Goal: Information Seeking & Learning: Learn about a topic

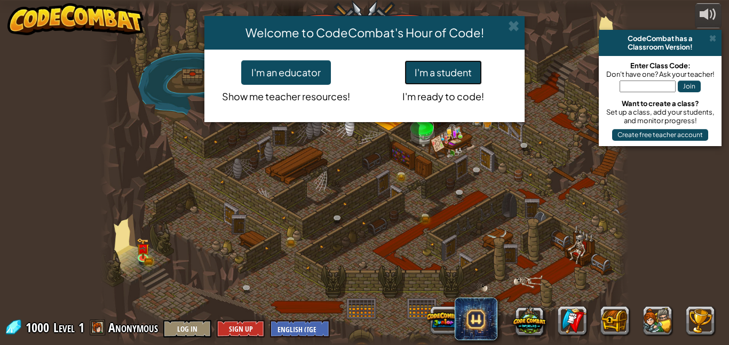
click at [426, 72] on button "I'm a student" at bounding box center [442, 72] width 77 height 25
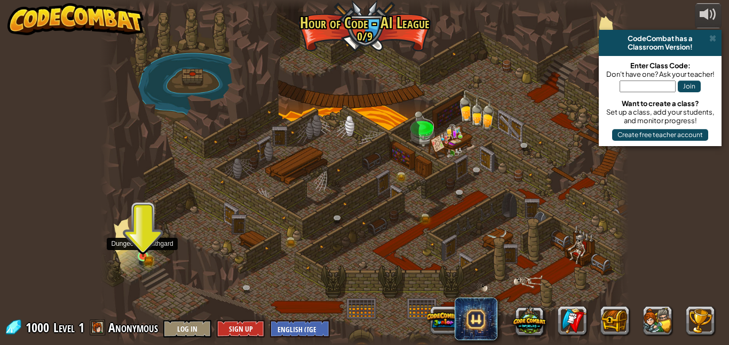
click at [143, 247] on img at bounding box center [142, 243] width 7 height 7
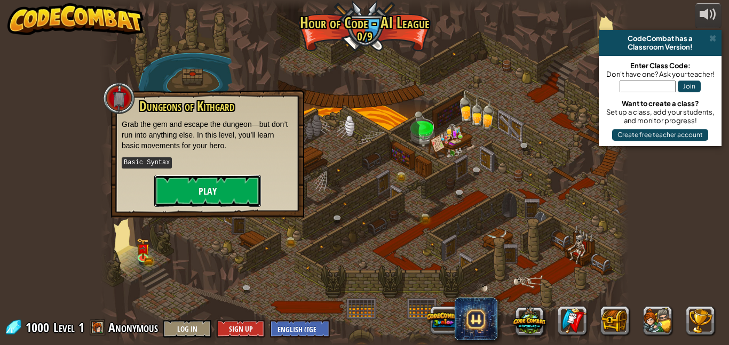
click at [207, 191] on button "Play" at bounding box center [207, 191] width 107 height 32
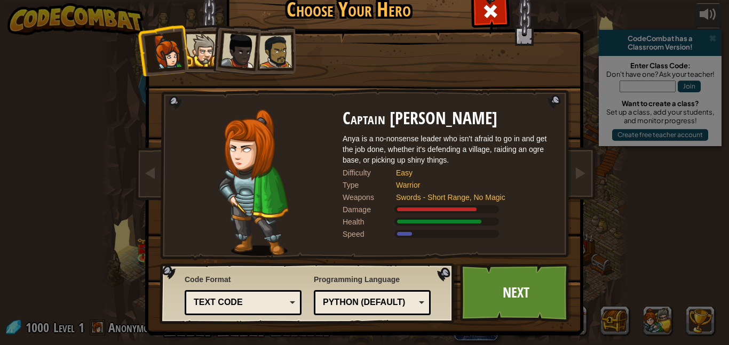
click at [199, 61] on div at bounding box center [202, 50] width 33 height 33
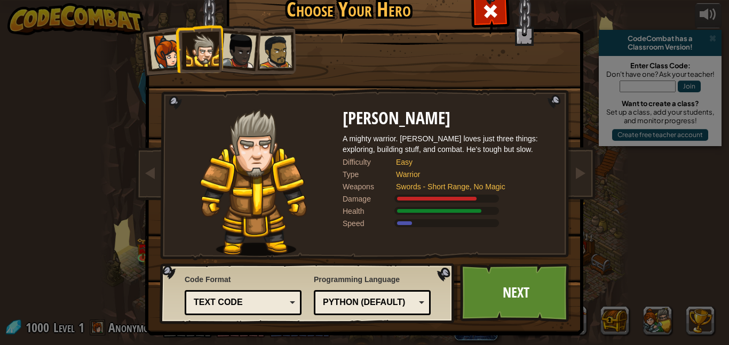
click at [173, 54] on div at bounding box center [166, 51] width 35 height 35
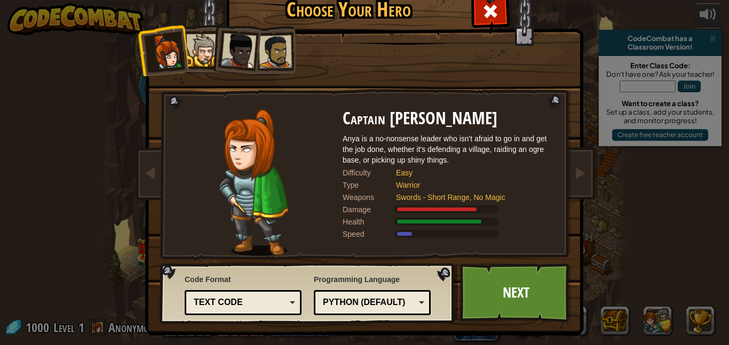
click at [173, 53] on div at bounding box center [166, 51] width 35 height 35
click at [243, 54] on div at bounding box center [238, 50] width 35 height 35
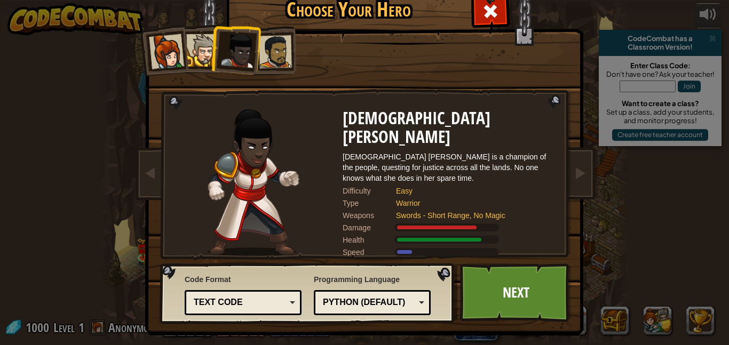
click at [292, 68] on li at bounding box center [271, 51] width 49 height 50
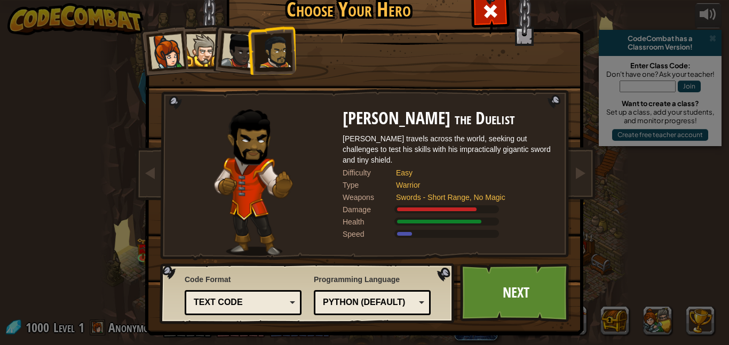
click at [250, 69] on li at bounding box center [271, 51] width 49 height 50
click at [246, 67] on div at bounding box center [238, 50] width 35 height 35
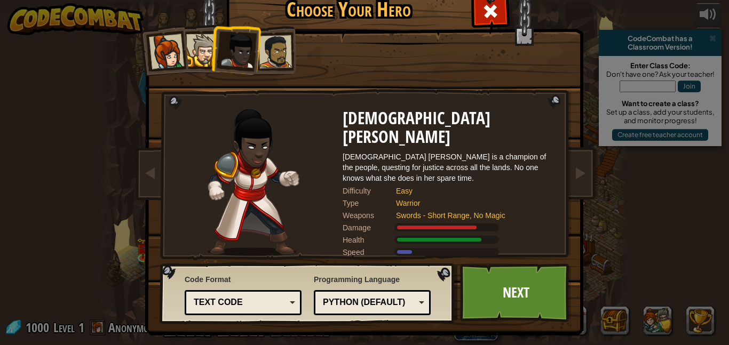
click at [254, 61] on li at bounding box center [235, 48] width 52 height 52
click at [261, 62] on div at bounding box center [275, 51] width 33 height 33
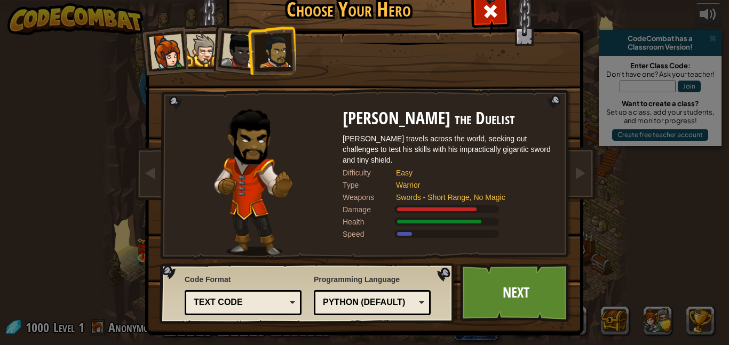
click at [228, 58] on div at bounding box center [238, 50] width 35 height 35
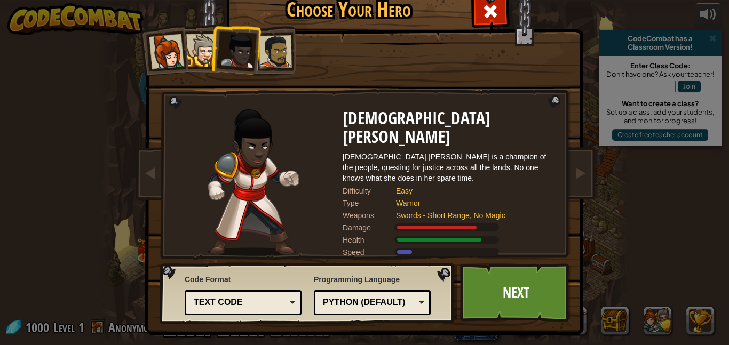
click at [210, 57] on div at bounding box center [202, 50] width 33 height 33
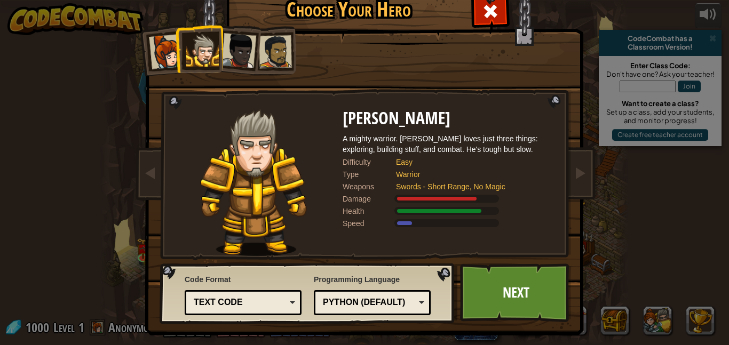
click at [180, 56] on li at bounding box center [199, 49] width 48 height 49
click at [526, 307] on link "Next" at bounding box center [515, 292] width 111 height 59
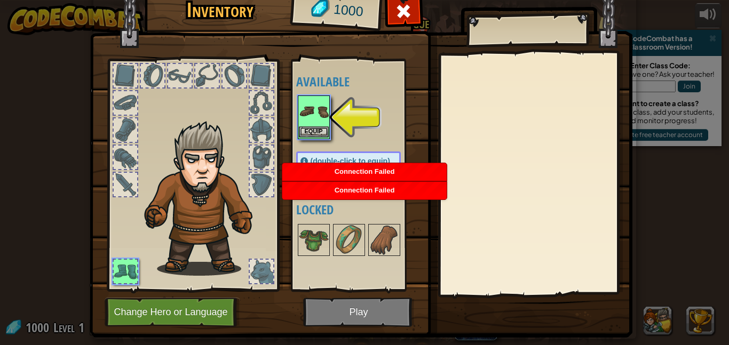
click at [311, 104] on img at bounding box center [314, 112] width 30 height 30
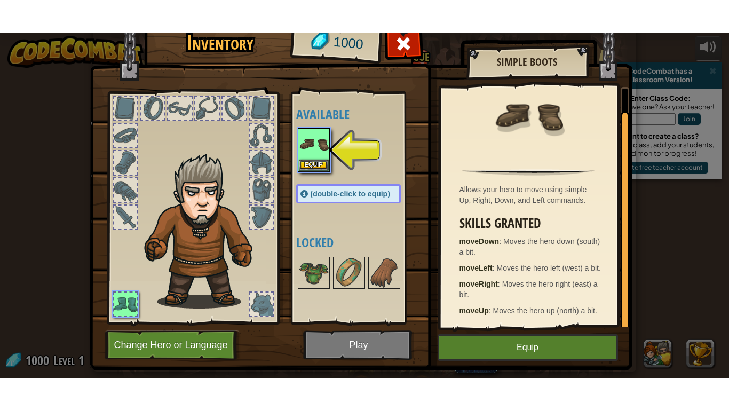
scroll to position [25, 0]
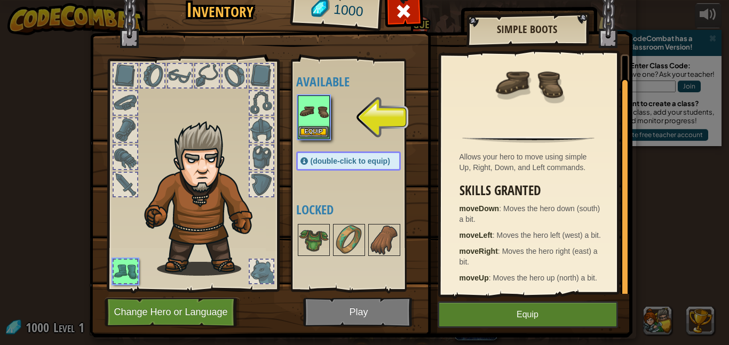
click at [319, 111] on img at bounding box center [314, 112] width 30 height 30
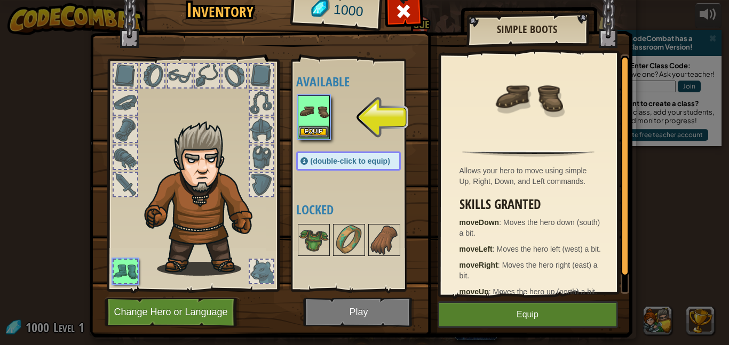
click at [323, 124] on img at bounding box center [314, 112] width 30 height 30
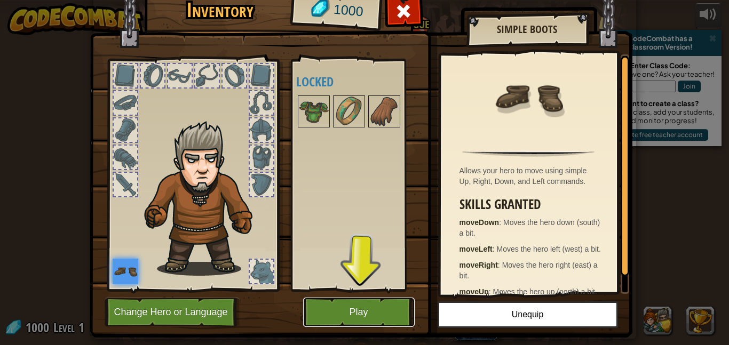
click at [370, 324] on button "Play" at bounding box center [358, 312] width 111 height 29
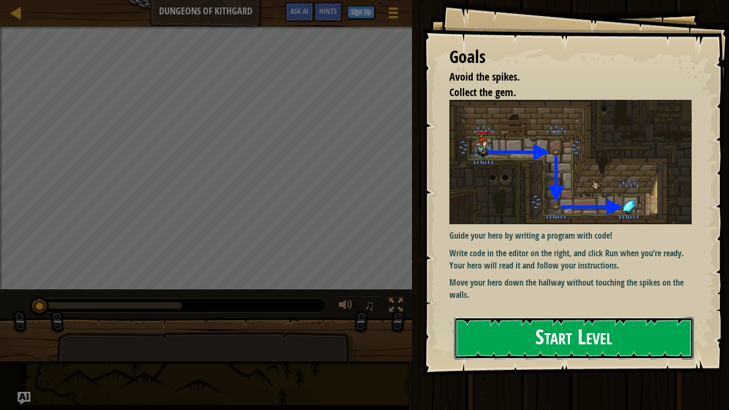
click at [546, 325] on button "Start Level" at bounding box center [573, 338] width 239 height 42
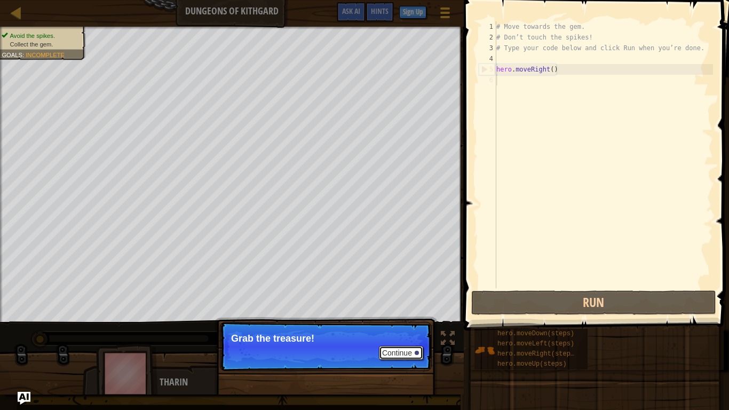
click at [403, 345] on button "Continue" at bounding box center [401, 353] width 44 height 14
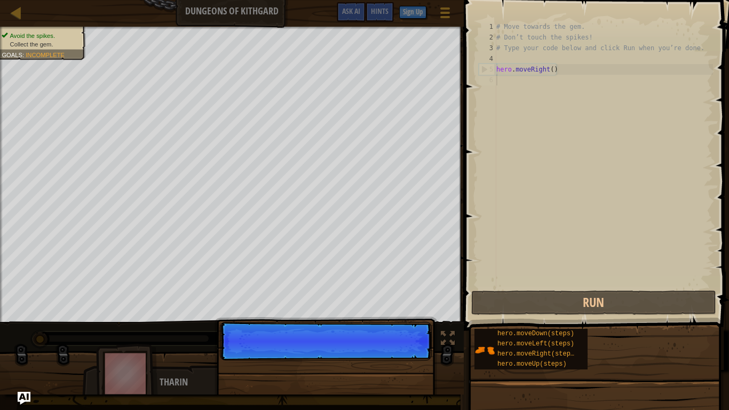
scroll to position [5, 0]
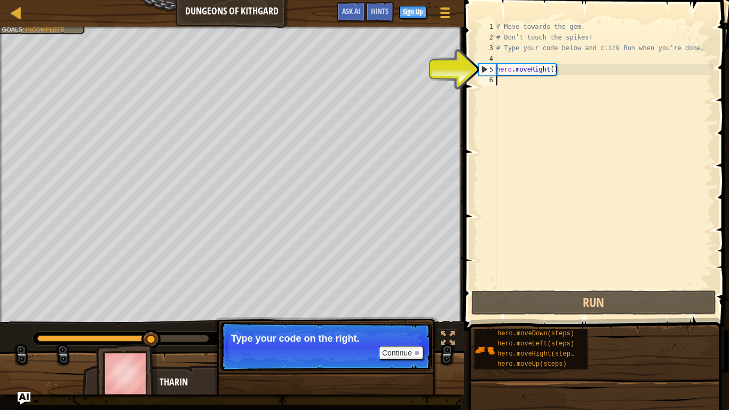
click at [551, 70] on div "# Move towards the gem. # Don’t touch the spikes! # Type your code below and cl…" at bounding box center [603, 165] width 219 height 288
type textarea "hero.moveRight()"
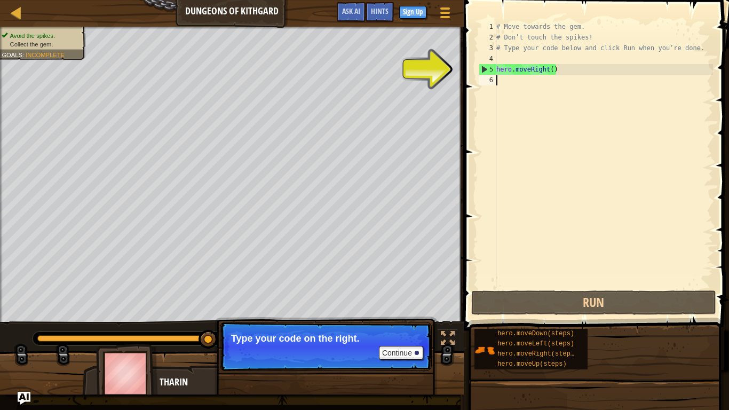
type textarea "hero.moveRight()"
click at [551, 73] on div "# Move towards the gem. # Don’t touch the spikes! # Type your code below and cl…" at bounding box center [603, 165] width 219 height 288
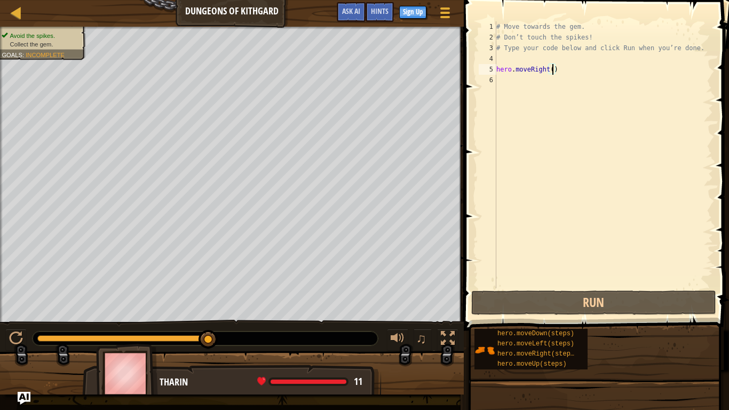
scroll to position [5, 9]
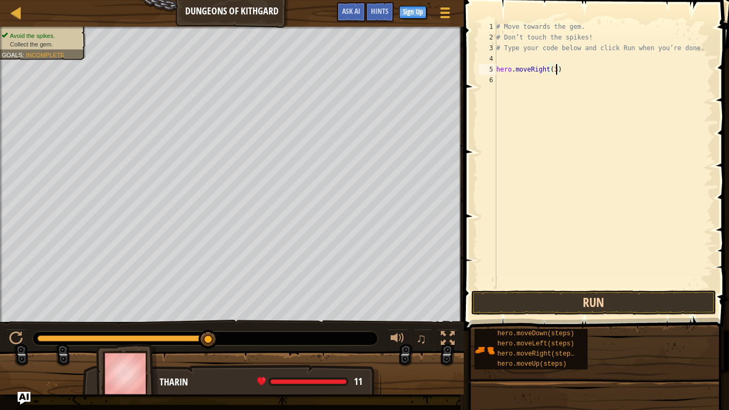
type textarea "hero.moveRight(3)"
click at [602, 296] on button "Run" at bounding box center [593, 302] width 245 height 25
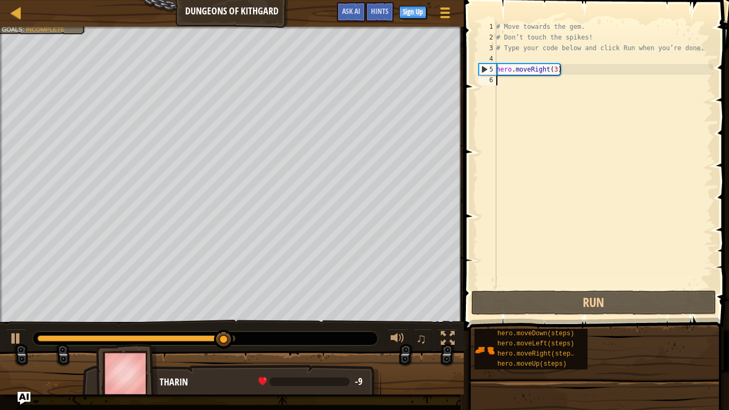
click at [594, 126] on div "# Move towards the gem. # Don’t touch the spikes! # Type your code below and cl…" at bounding box center [603, 165] width 219 height 288
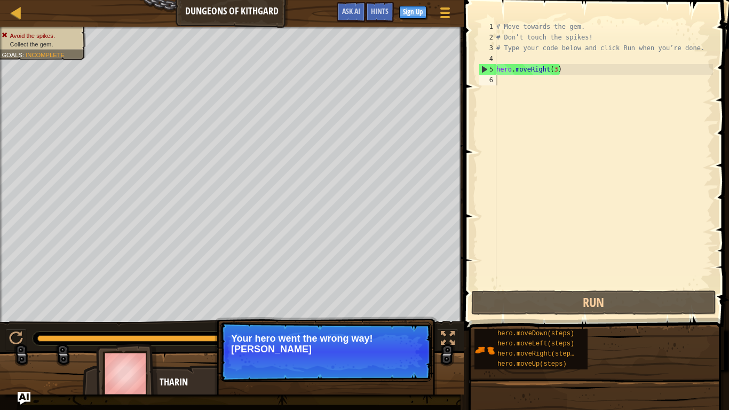
click at [394, 340] on p "Your hero went the wrong way! [PERSON_NAME]" at bounding box center [325, 343] width 189 height 21
click at [416, 334] on p "Your hero went the wrong way! Better delete your last l" at bounding box center [325, 343] width 189 height 21
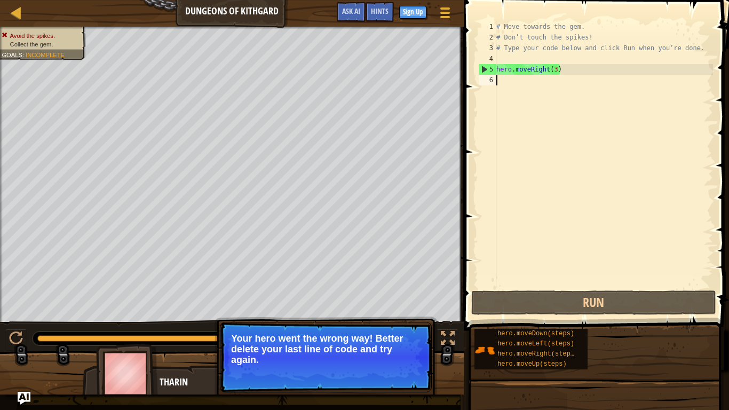
click at [555, 63] on div "# Move towards the gem. # Don’t touch the spikes! # Type your code below and cl…" at bounding box center [603, 165] width 219 height 288
click at [556, 70] on div "# Move towards the gem. # Don’t touch the spikes! # Type your code below and cl…" at bounding box center [603, 165] width 219 height 288
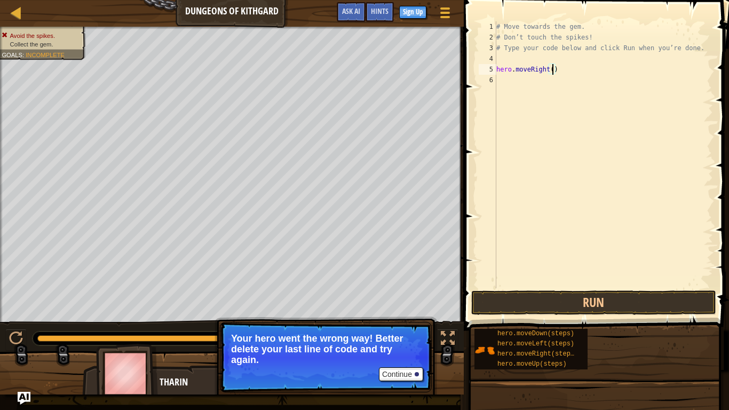
type textarea "hero.moveRight(2)"
click at [664, 238] on div "# Move towards the gem. # Don’t touch the spikes! # Type your code below and cl…" at bounding box center [603, 165] width 219 height 288
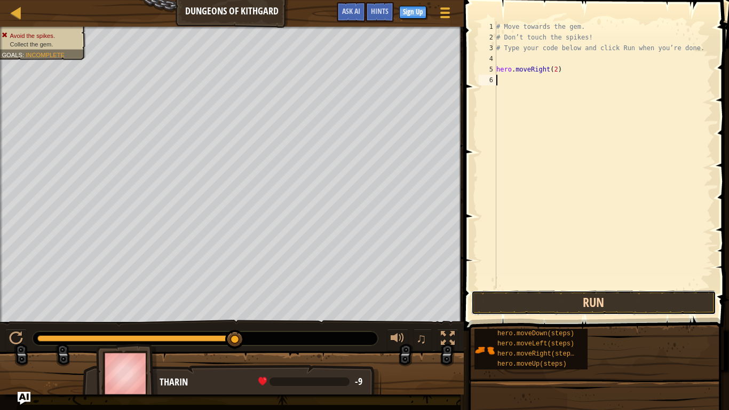
click at [574, 303] on button "Run" at bounding box center [593, 302] width 245 height 25
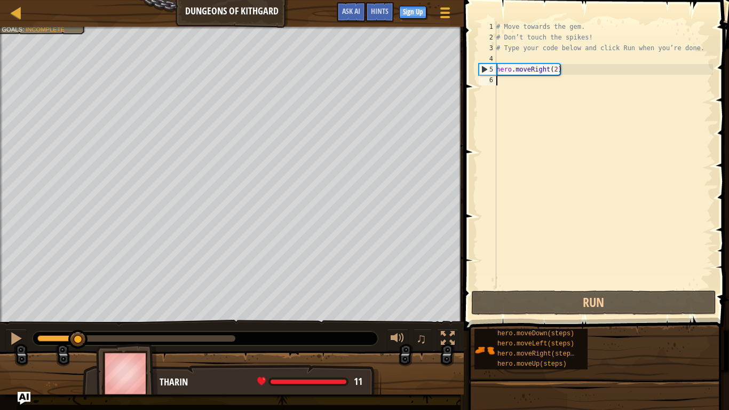
drag, startPoint x: 233, startPoint y: 332, endPoint x: 0, endPoint y: 328, distance: 233.1
click at [0, 328] on div "♫" at bounding box center [231, 335] width 463 height 32
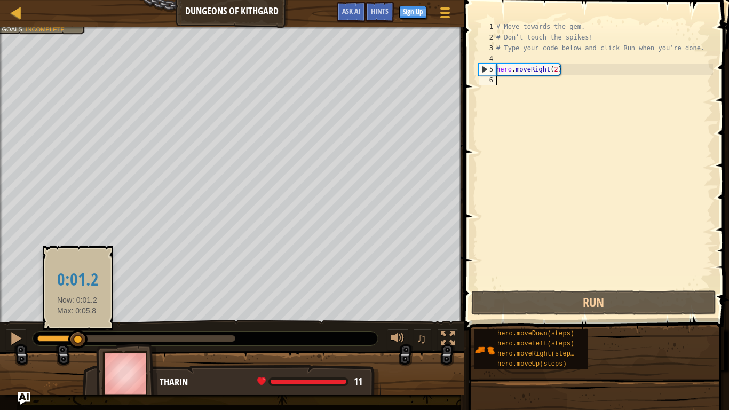
drag, startPoint x: 42, startPoint y: 335, endPoint x: 77, endPoint y: 337, distance: 35.2
click at [77, 337] on div at bounding box center [77, 339] width 19 height 19
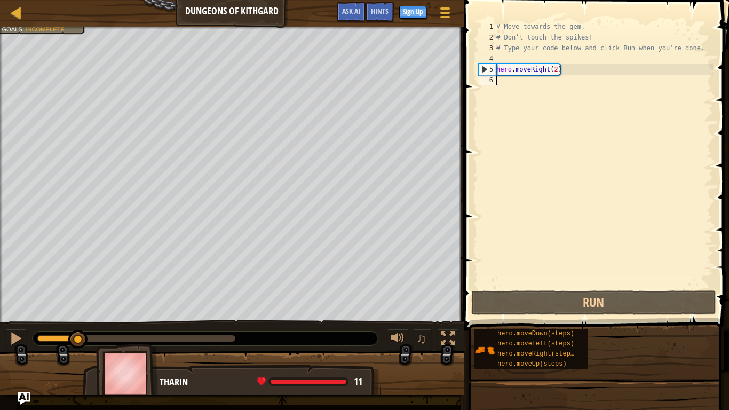
click at [556, 69] on div "# Move towards the gem. # Don’t touch the spikes! # Type your code below and cl…" at bounding box center [603, 165] width 219 height 288
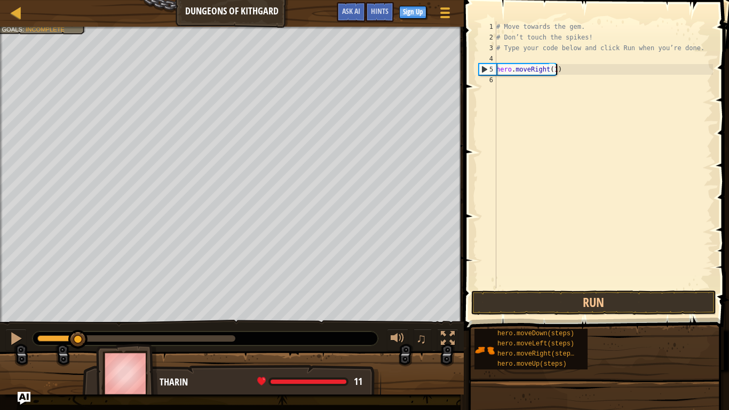
scroll to position [5, 9]
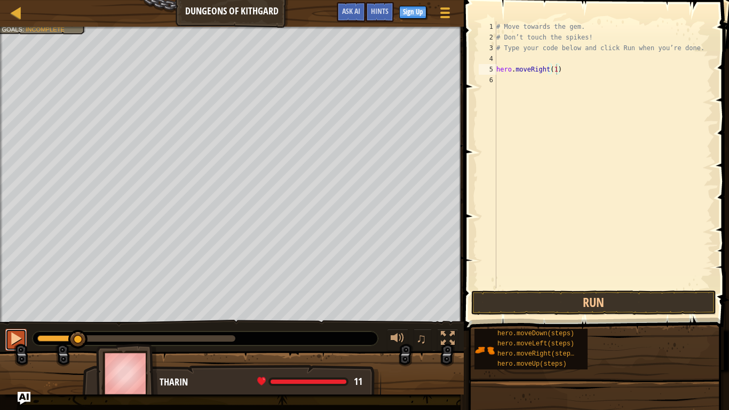
click at [10, 343] on div at bounding box center [16, 338] width 14 height 14
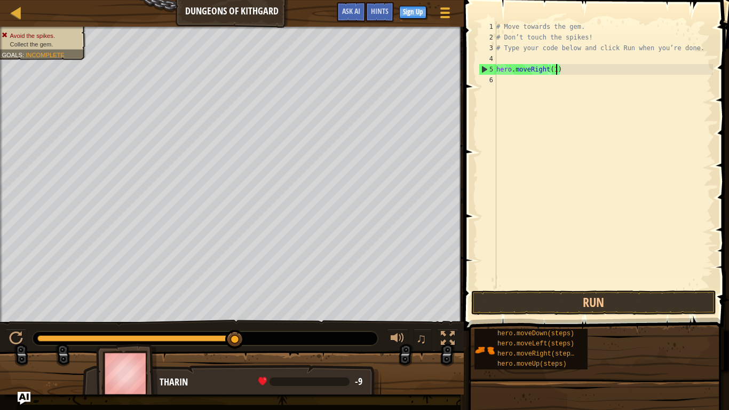
type textarea "hero.moveRight()"
click at [534, 87] on div "# Move towards the gem. # Don’t touch the spikes! # Type your code below and cl…" at bounding box center [603, 165] width 219 height 288
type textarea "d"
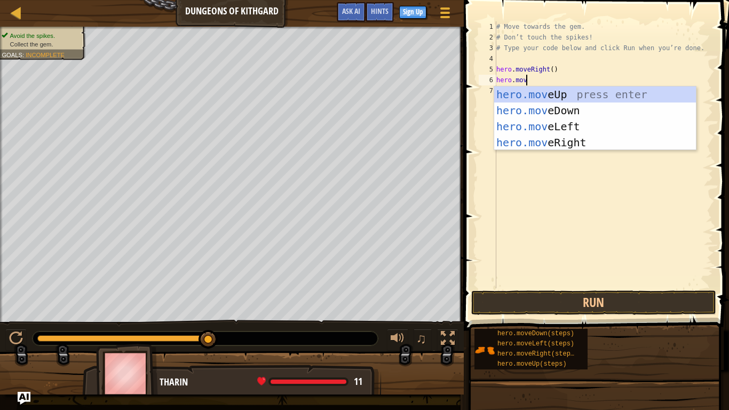
scroll to position [5, 4]
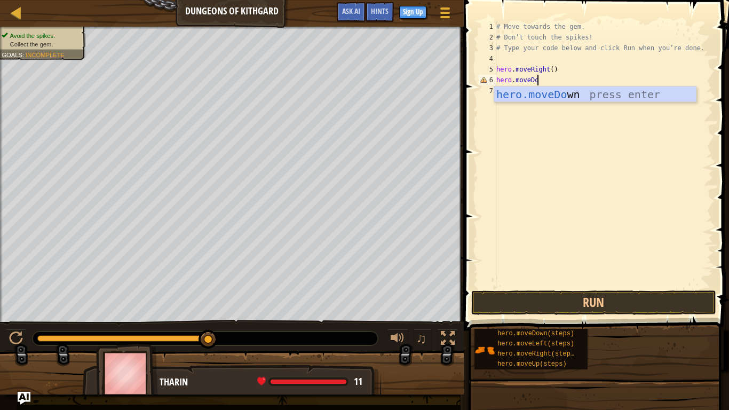
type textarea "hero.moveDown"
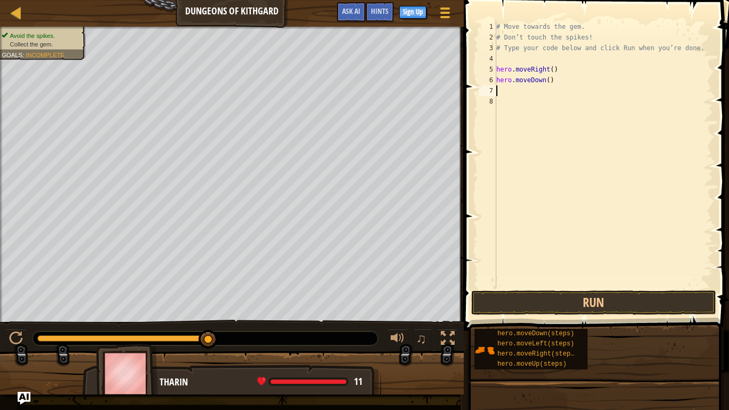
scroll to position [5, 0]
click at [540, 306] on button "Run" at bounding box center [593, 302] width 245 height 25
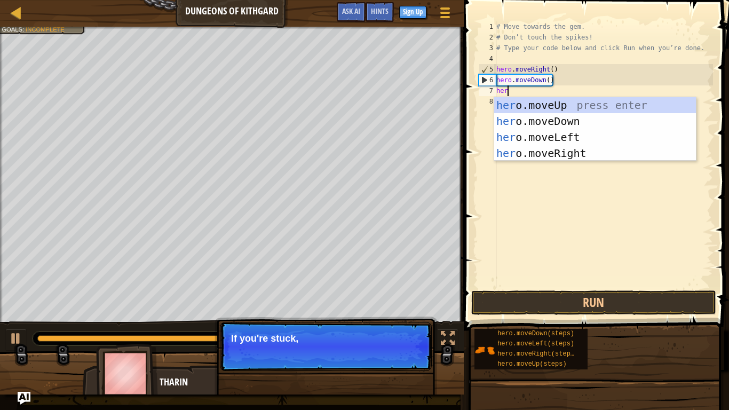
scroll to position [5, 2]
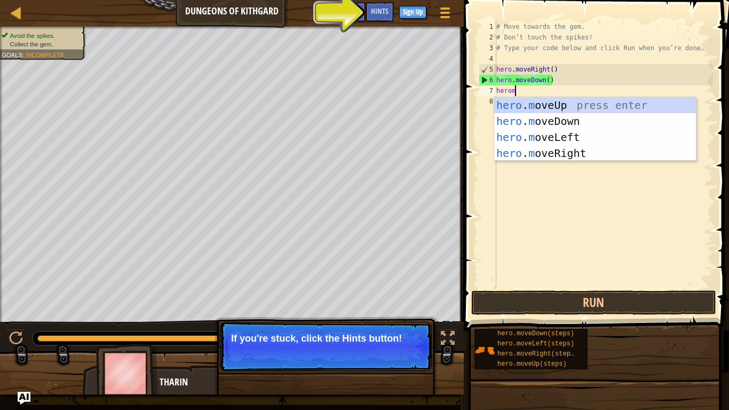
type textarea "heromo"
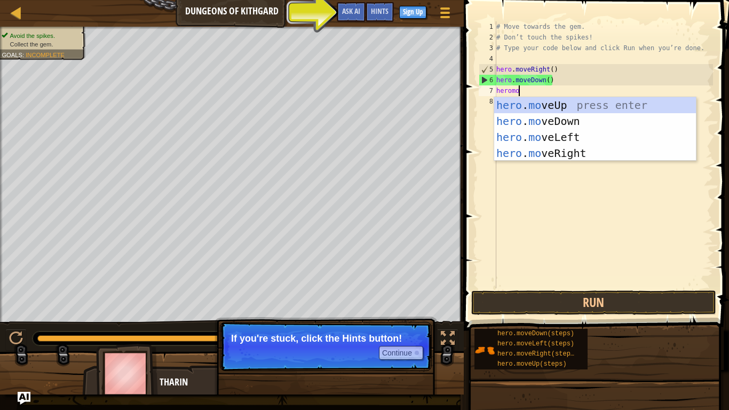
scroll to position [5, 3]
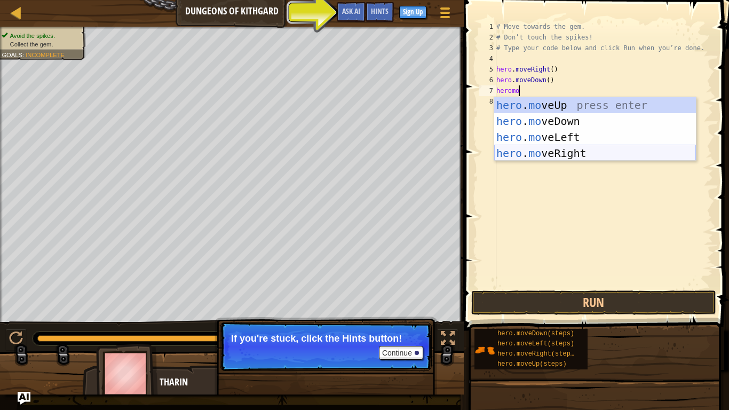
click at [579, 148] on div "hero . mo veUp press enter hero . mo veDown press enter hero . mo veLeft press …" at bounding box center [595, 145] width 202 height 96
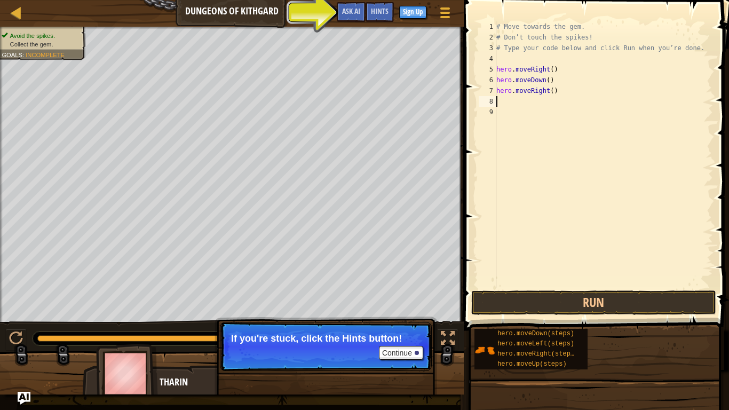
scroll to position [5, 0]
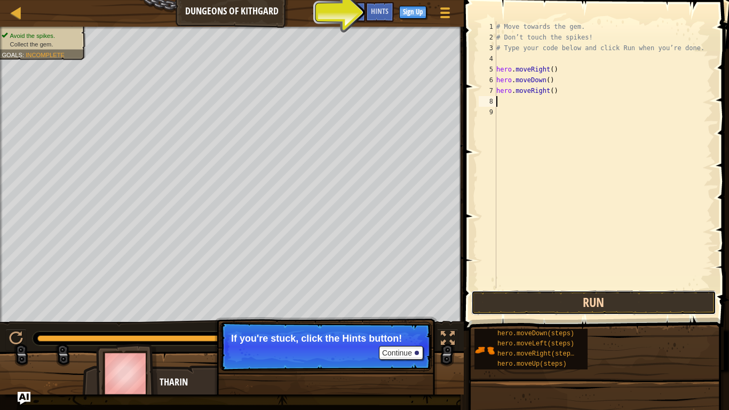
click at [595, 295] on button "Run" at bounding box center [593, 302] width 245 height 25
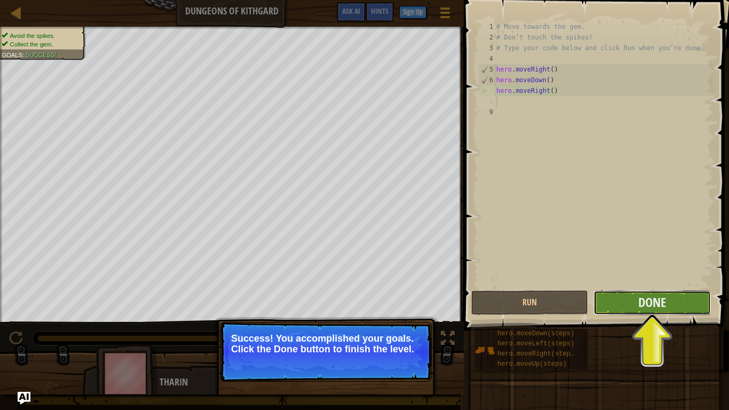
click at [650, 311] on button "Done" at bounding box center [651, 302] width 117 height 25
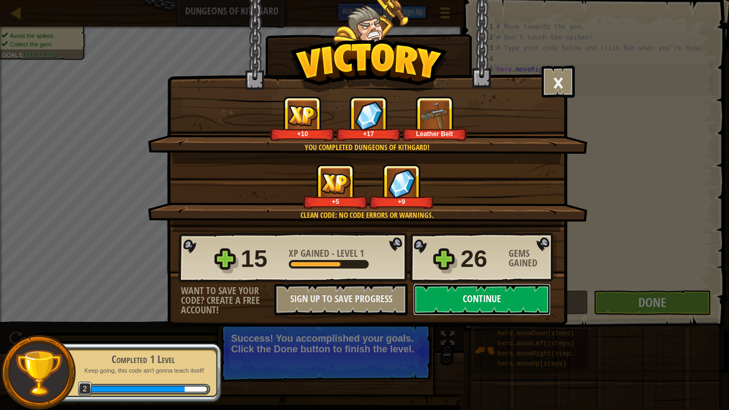
click at [520, 311] on button "Continue" at bounding box center [482, 299] width 138 height 32
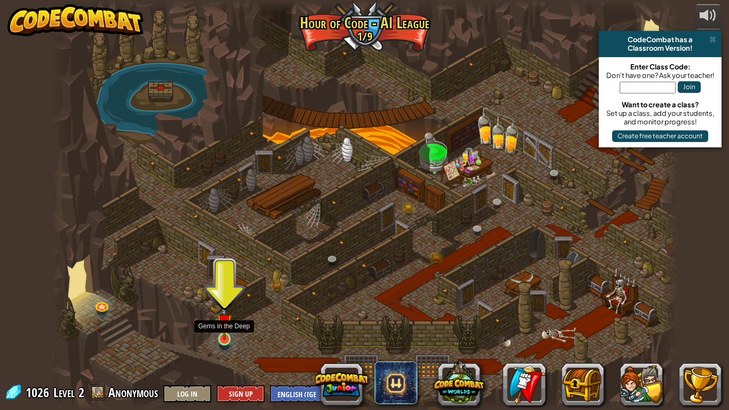
click at [227, 337] on img at bounding box center [225, 321] width 16 height 36
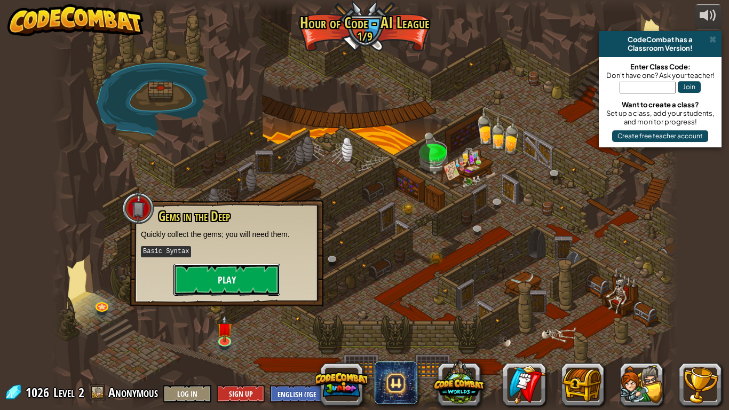
click at [244, 286] on button "Play" at bounding box center [226, 279] width 107 height 32
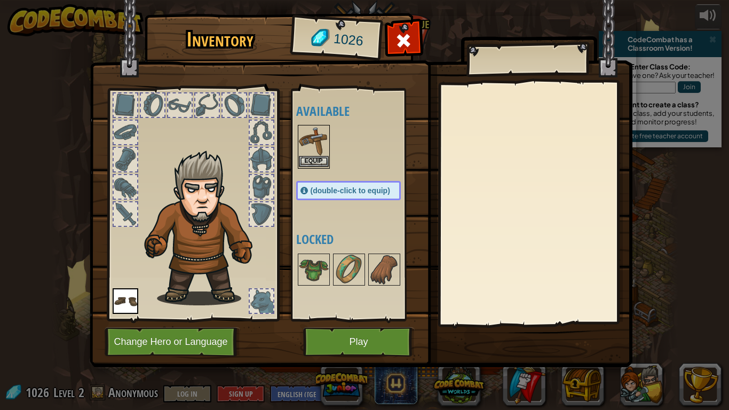
click at [318, 148] on img at bounding box center [314, 141] width 30 height 30
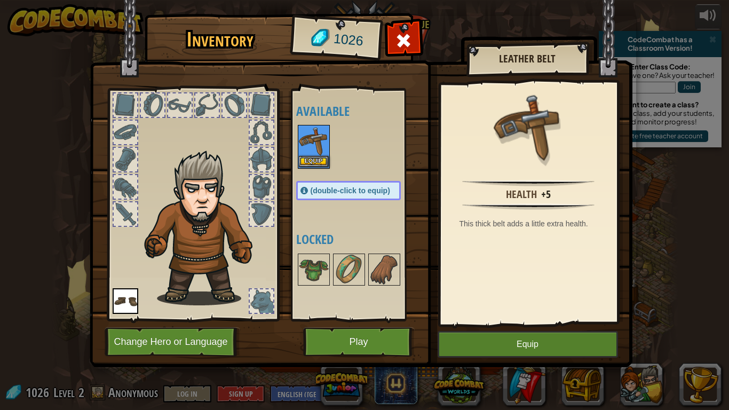
click at [318, 148] on img at bounding box center [314, 141] width 30 height 30
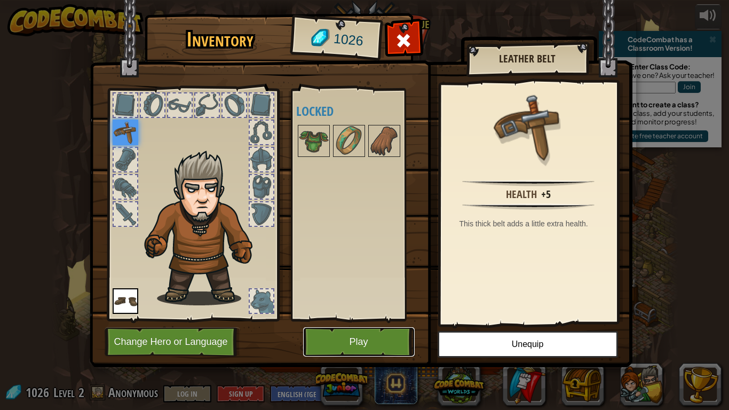
click at [363, 337] on button "Play" at bounding box center [358, 341] width 111 height 29
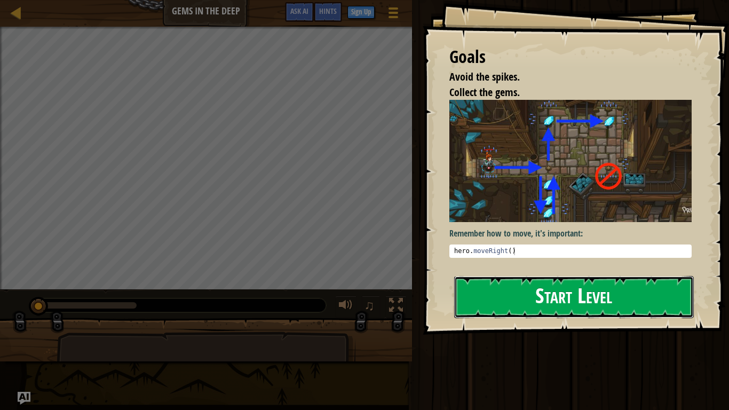
click at [536, 281] on button "Start Level" at bounding box center [573, 297] width 239 height 42
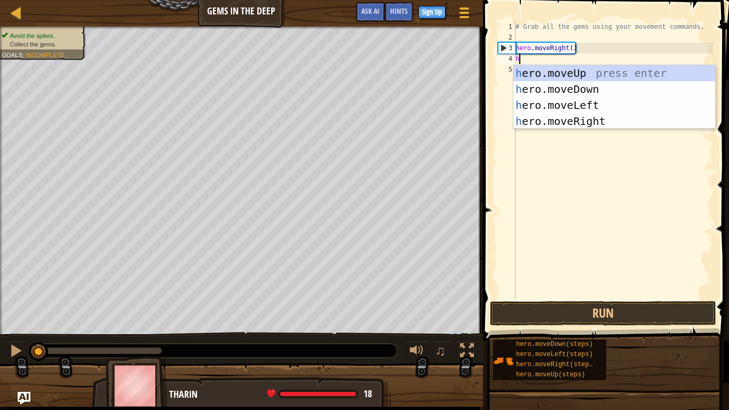
scroll to position [5, 0]
type textarea "hero"
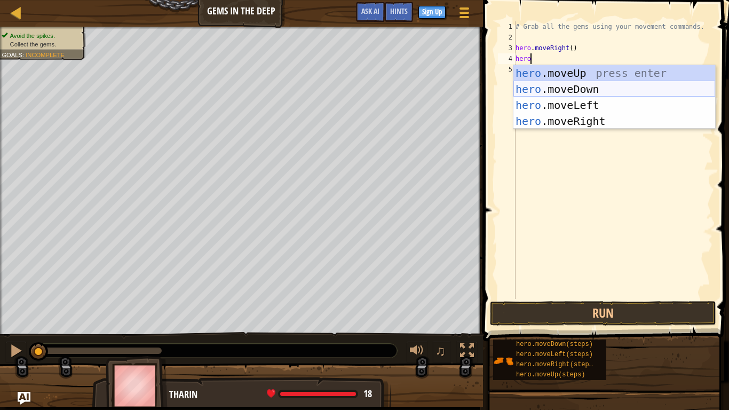
click at [590, 82] on div "hero .moveUp press enter hero .moveDown press enter hero .moveLeft press enter …" at bounding box center [614, 113] width 202 height 96
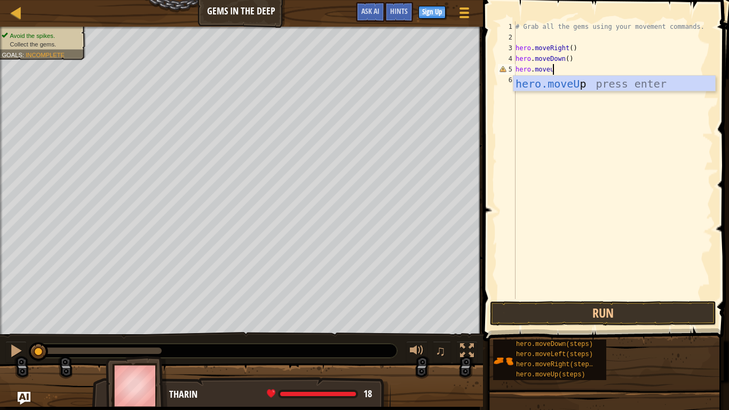
scroll to position [5, 5]
type textarea "hero.moveup"
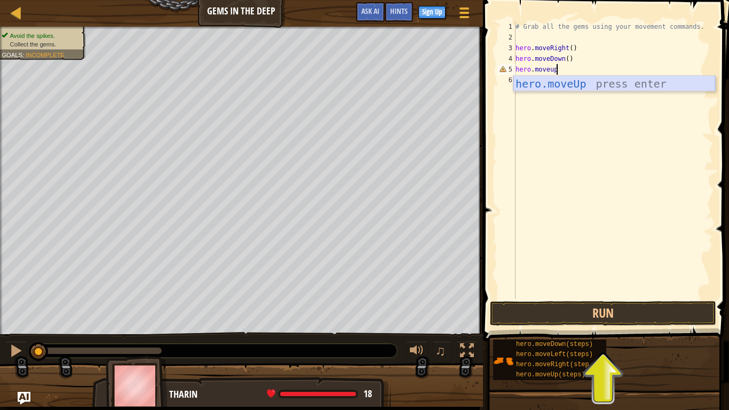
click at [593, 80] on div "hero.moveUp press enter" at bounding box center [614, 100] width 202 height 48
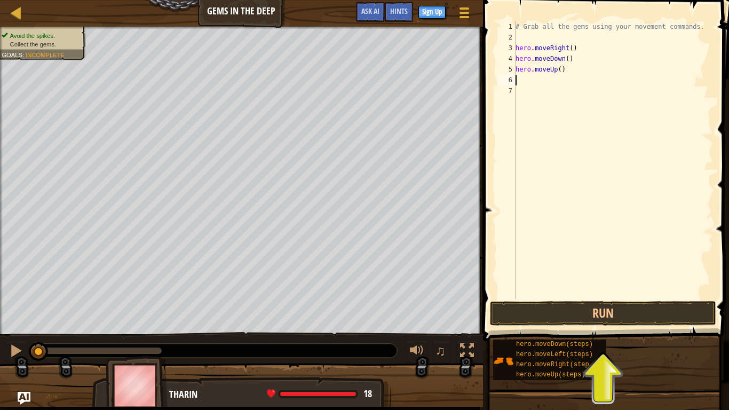
scroll to position [5, 0]
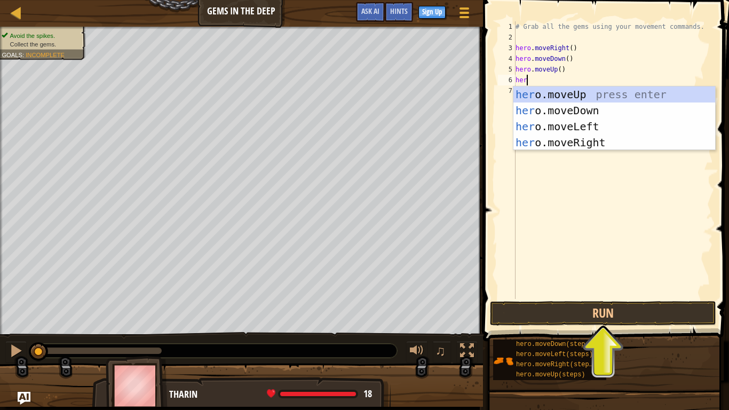
type textarea "hero"
click at [585, 142] on div "hero .moveUp press enter hero .moveDown press enter hero .moveLeft press enter …" at bounding box center [614, 134] width 202 height 96
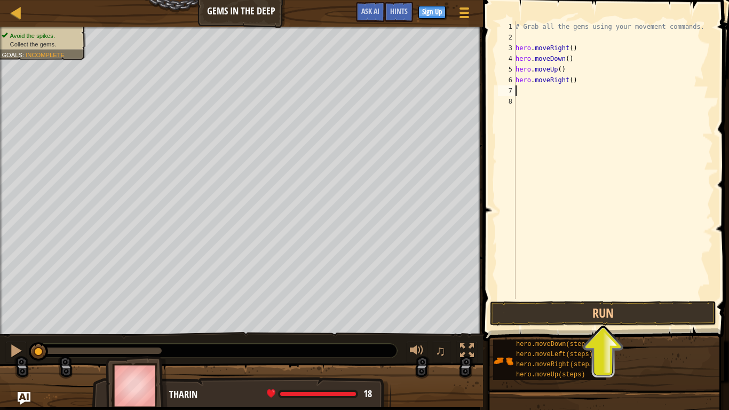
scroll to position [5, 0]
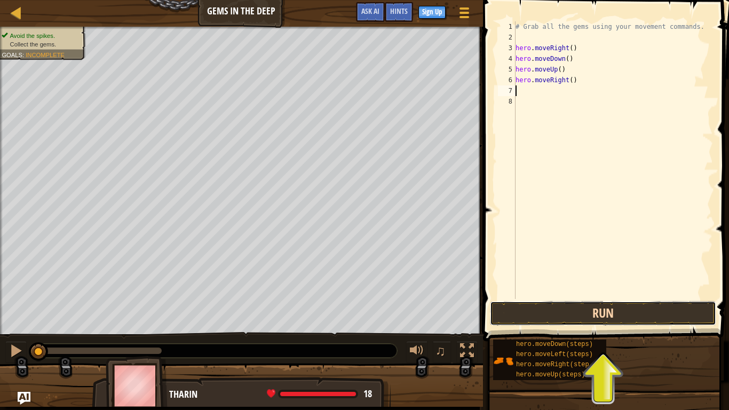
click at [604, 319] on button "Run" at bounding box center [603, 313] width 226 height 25
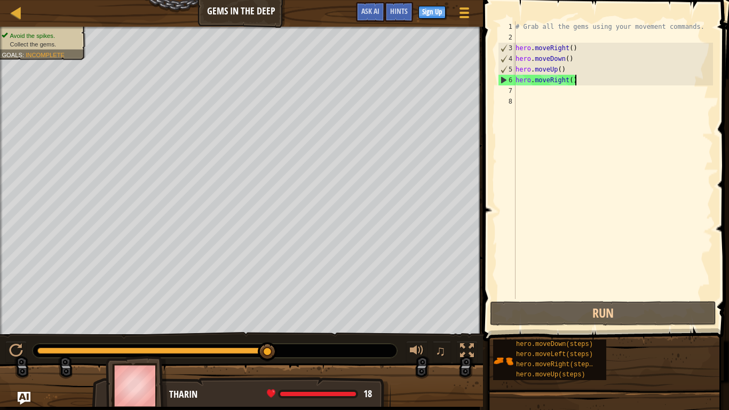
click at [574, 82] on div "# Grab all the gems using your movement commands. hero . moveRight ( ) hero . m…" at bounding box center [612, 170] width 199 height 299
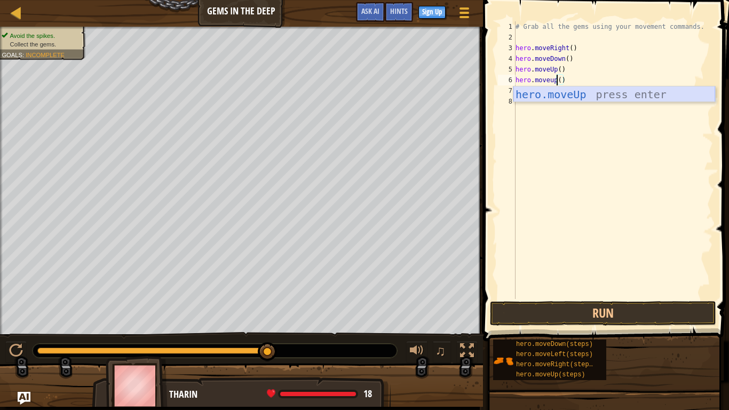
click at [576, 91] on div "hero.moveUp press enter" at bounding box center [614, 110] width 202 height 48
type textarea "hero.moveUp"
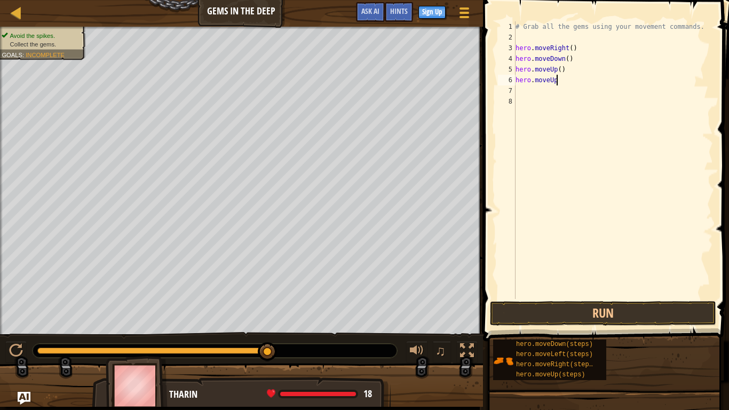
scroll to position [5, 5]
click at [574, 95] on div "# Grab all the gems using your movement commands. hero . moveRight ( ) hero . m…" at bounding box center [612, 170] width 199 height 299
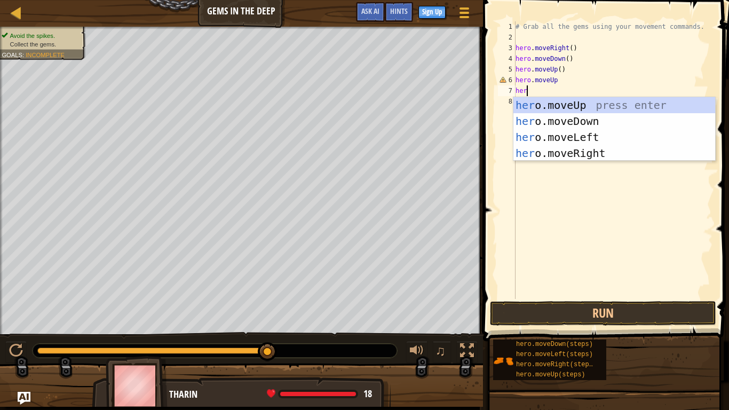
scroll to position [5, 2]
type textarea "hero."
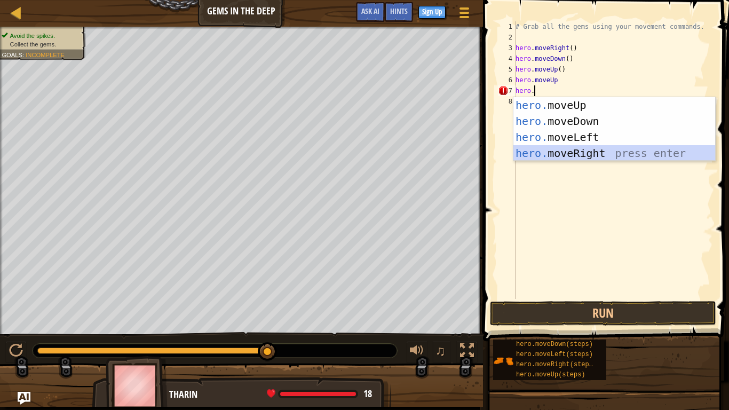
click at [590, 153] on div "hero. moveUp press enter hero. moveDown press enter hero. moveLeft press enter …" at bounding box center [614, 145] width 202 height 96
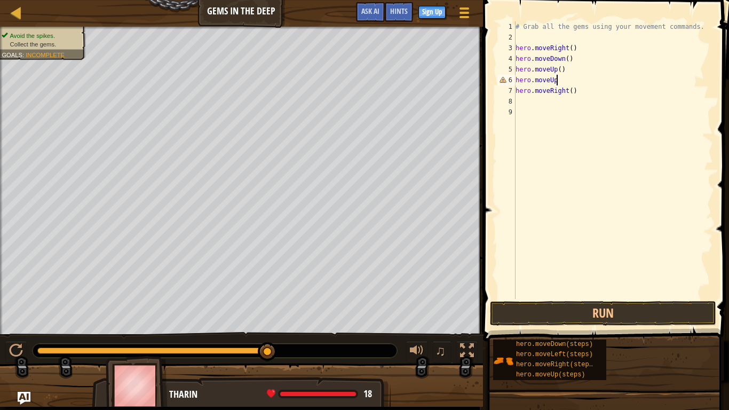
click at [560, 78] on div "# Grab all the gems using your movement commands. hero . moveRight ( ) hero . m…" at bounding box center [612, 170] width 199 height 299
type textarea "hero.moveUp()"
click at [534, 102] on div "# Grab all the gems using your movement commands. hero . moveRight ( ) hero . m…" at bounding box center [612, 170] width 199 height 299
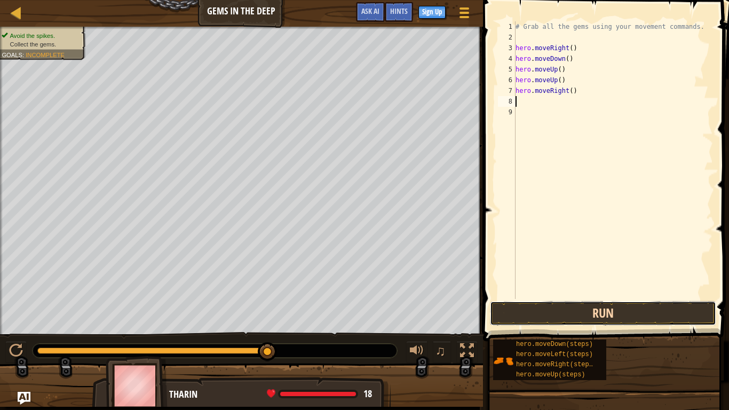
click at [626, 307] on button "Run" at bounding box center [603, 313] width 226 height 25
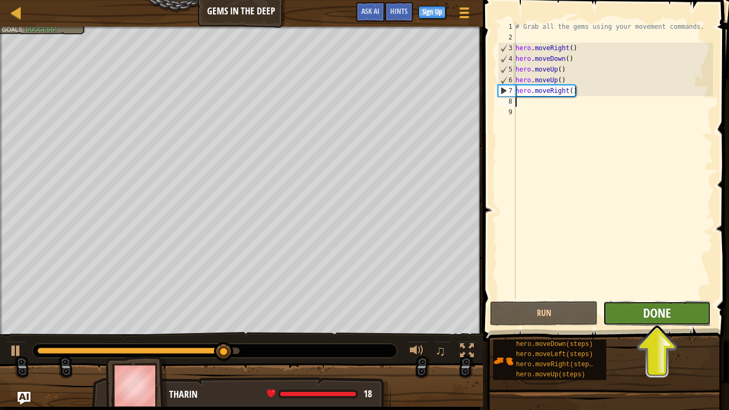
click at [669, 318] on span "Done" at bounding box center [657, 312] width 28 height 17
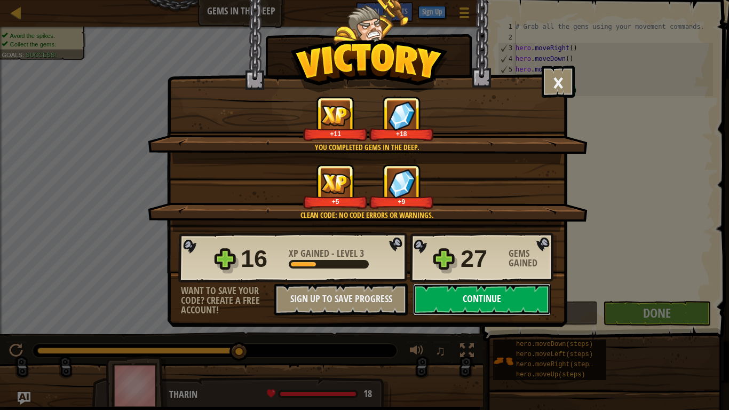
click at [465, 297] on button "Continue" at bounding box center [482, 299] width 138 height 32
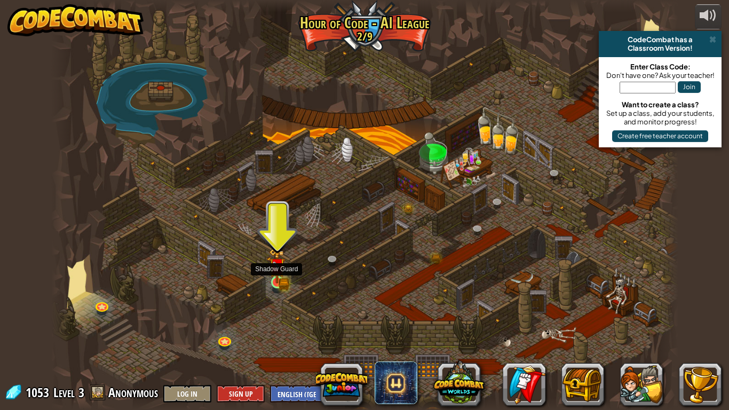
click at [280, 282] on img at bounding box center [277, 265] width 16 height 35
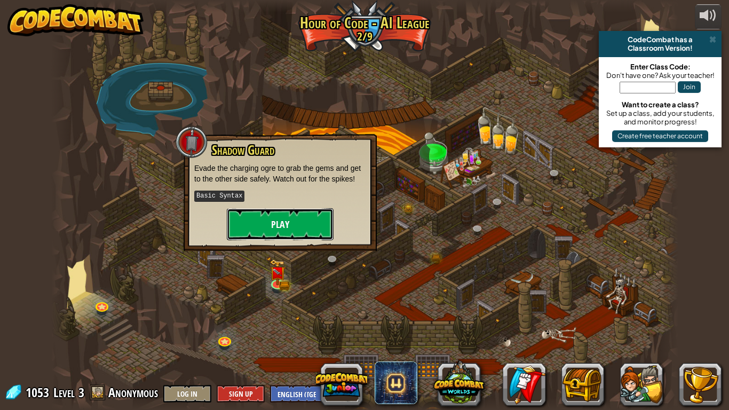
click at [263, 225] on button "Play" at bounding box center [280, 224] width 107 height 32
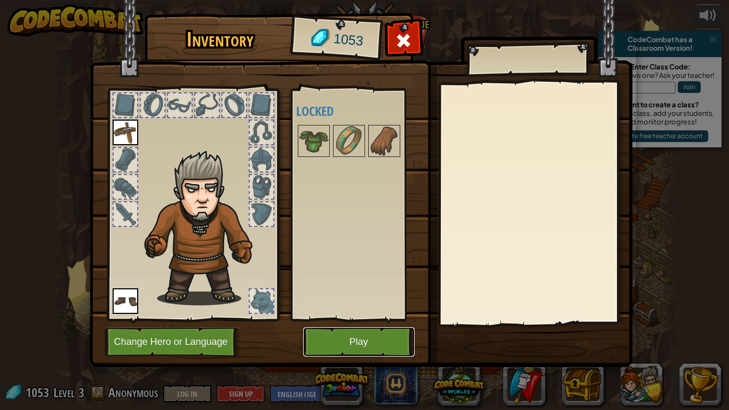
click at [354, 330] on button "Play" at bounding box center [358, 341] width 111 height 29
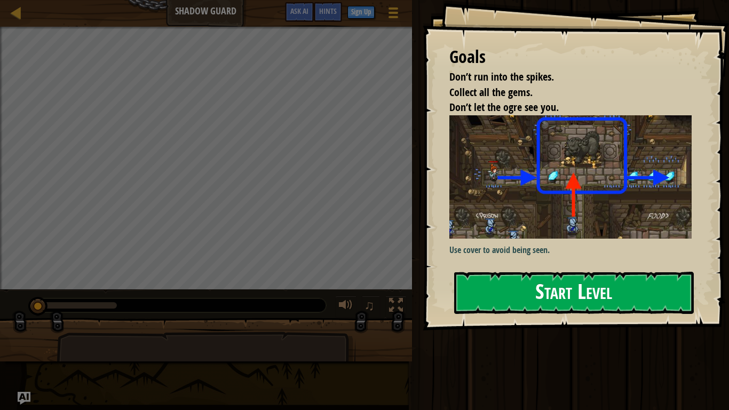
click at [498, 293] on button "Start Level" at bounding box center [573, 292] width 239 height 42
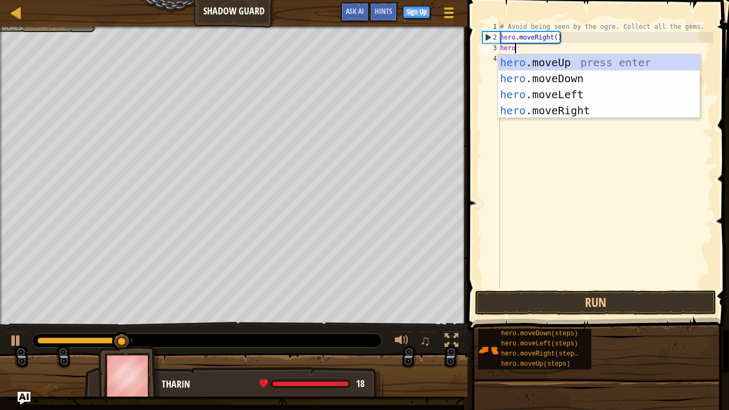
scroll to position [5, 2]
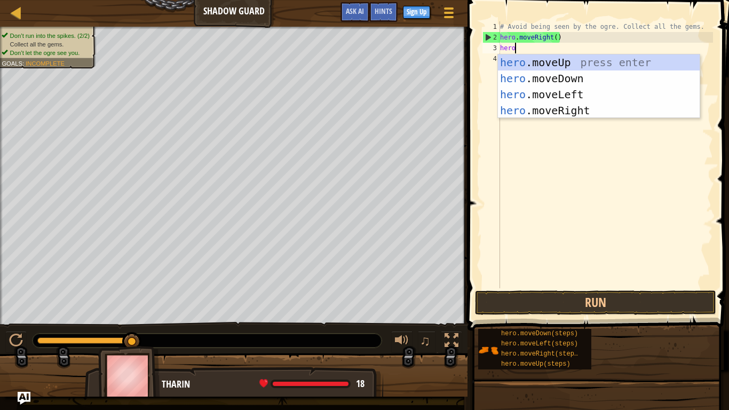
type textarea "hero."
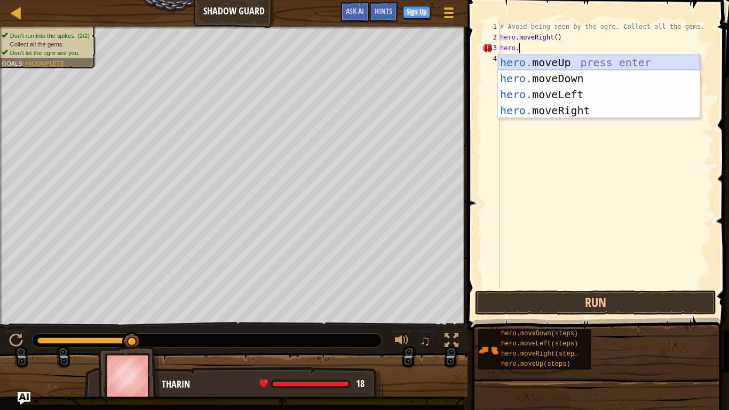
click at [539, 60] on div "hero. moveUp press enter hero. moveDown press enter hero. moveLeft press enter …" at bounding box center [599, 102] width 202 height 96
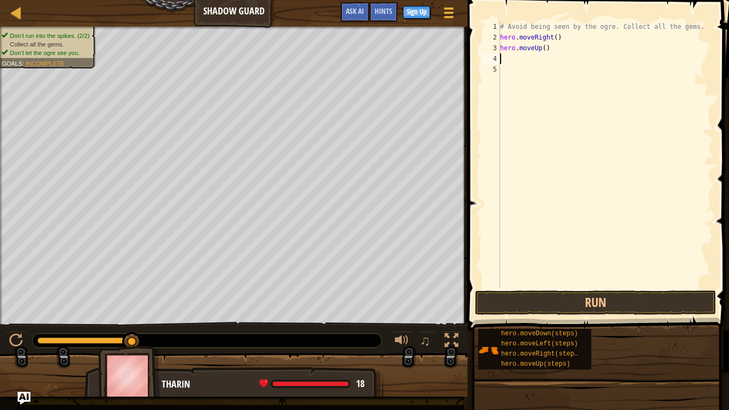
scroll to position [5, 0]
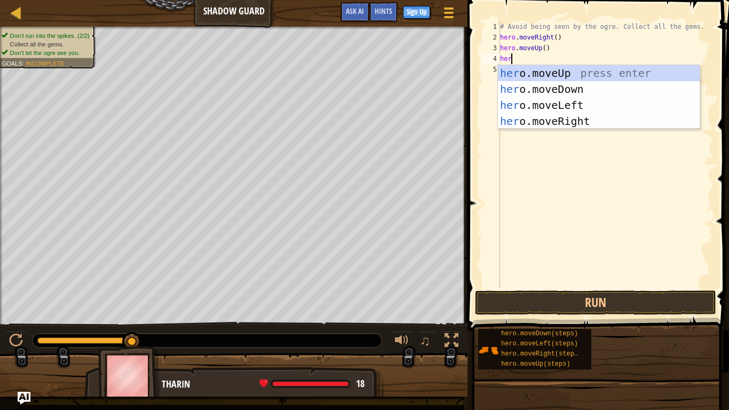
type textarea "hero"
click at [561, 122] on div "hero .moveUp press enter hero .moveDown press enter hero .moveLeft press enter …" at bounding box center [599, 113] width 202 height 96
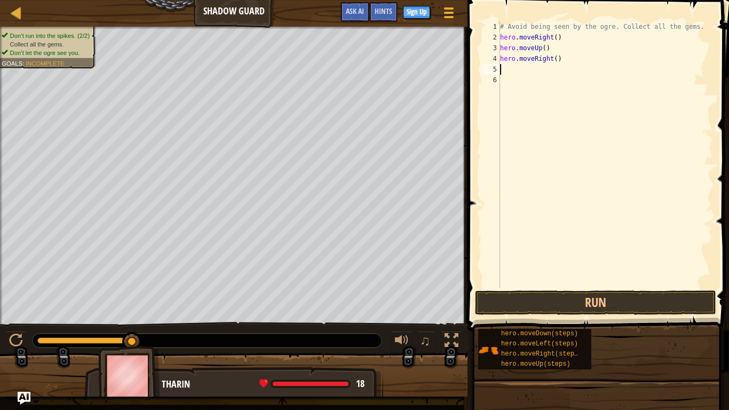
scroll to position [5, 0]
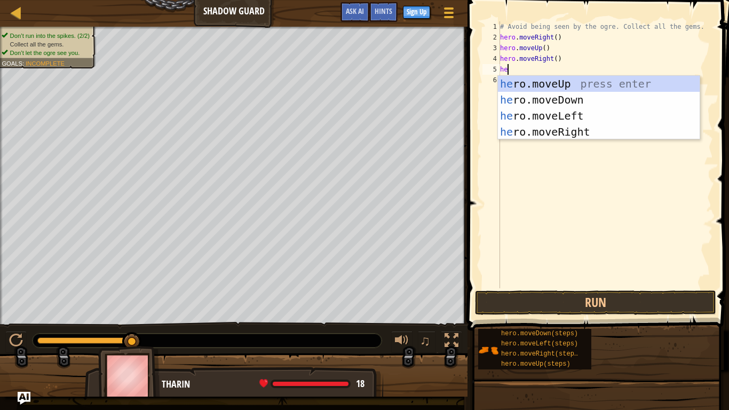
type textarea "hero"
click at [568, 97] on div "hero .moveUp press enter hero .moveDown press enter hero .moveLeft press enter …" at bounding box center [599, 124] width 202 height 96
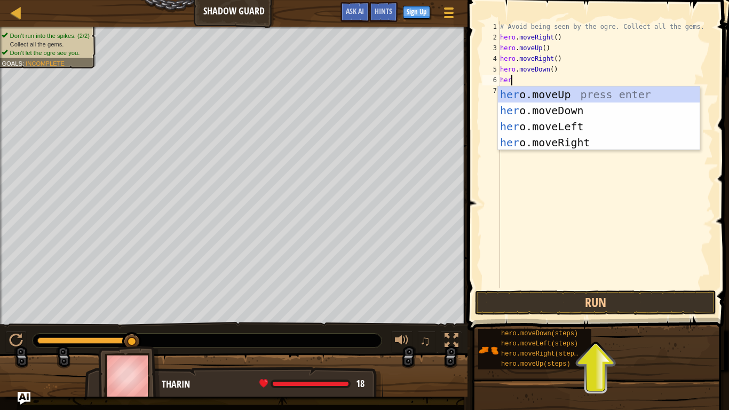
type textarea "hero"
click at [605, 141] on div "hero .moveUp press enter hero .moveDown press enter hero .moveLeft press enter …" at bounding box center [599, 134] width 202 height 96
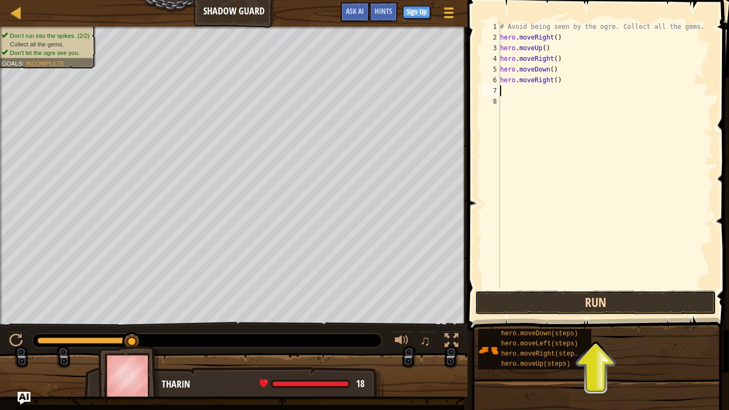
click at [630, 302] on button "Run" at bounding box center [595, 302] width 241 height 25
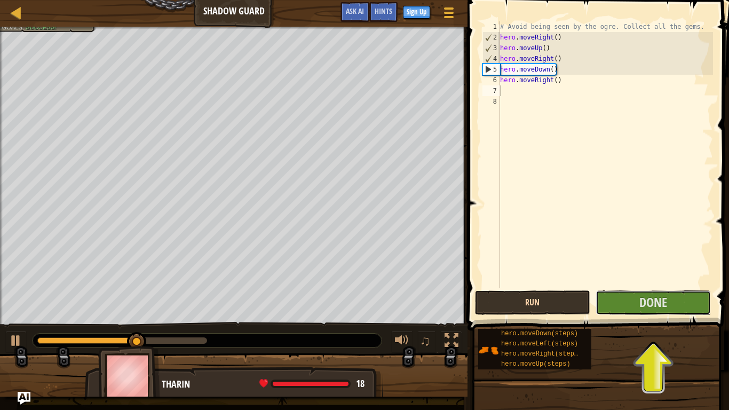
click at [630, 302] on button "Done" at bounding box center [652, 302] width 115 height 25
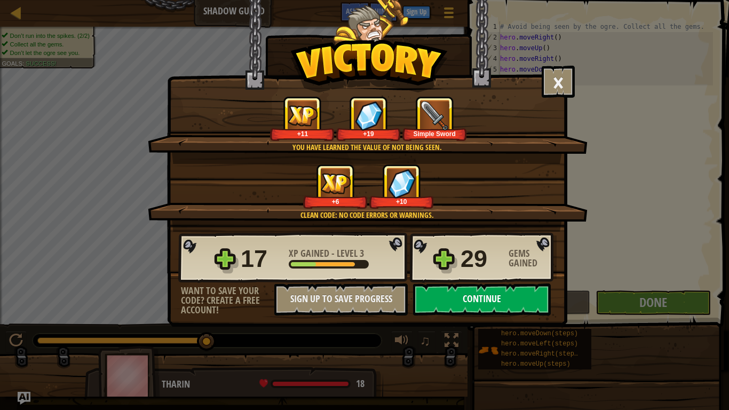
click at [478, 307] on button "Continue" at bounding box center [482, 299] width 138 height 32
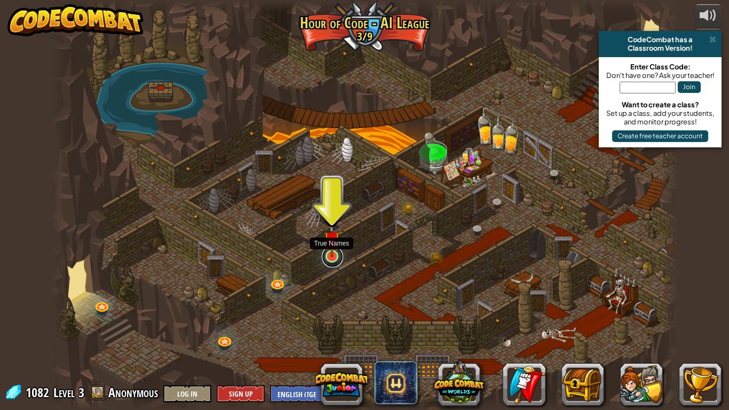
click at [331, 264] on link at bounding box center [332, 256] width 21 height 21
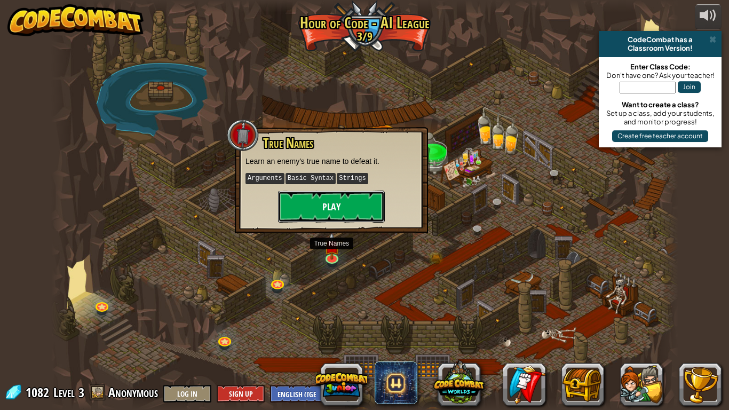
click at [338, 213] on button "Play" at bounding box center [331, 206] width 107 height 32
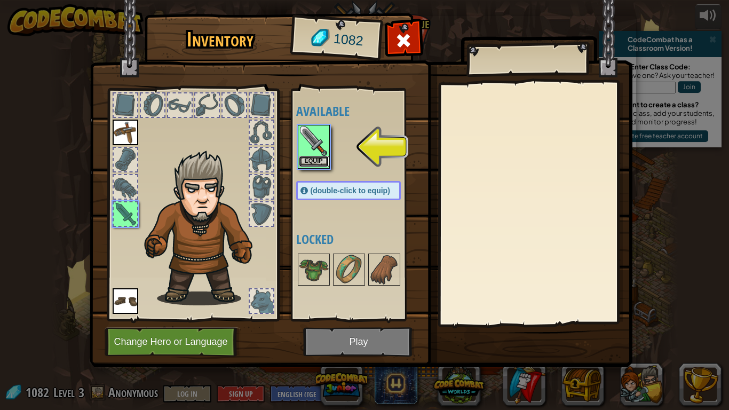
click at [311, 166] on button "Equip" at bounding box center [314, 161] width 30 height 11
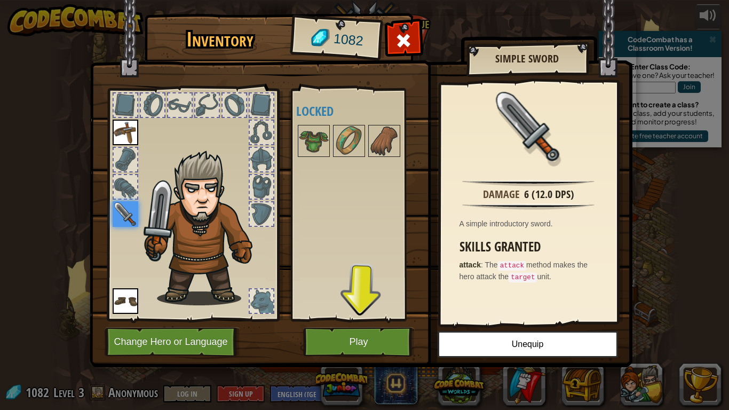
click at [311, 166] on div "Available Equip Equip Equip (double-click to equip) Locked" at bounding box center [359, 204] width 126 height 222
click at [379, 339] on button "Play" at bounding box center [358, 341] width 111 height 29
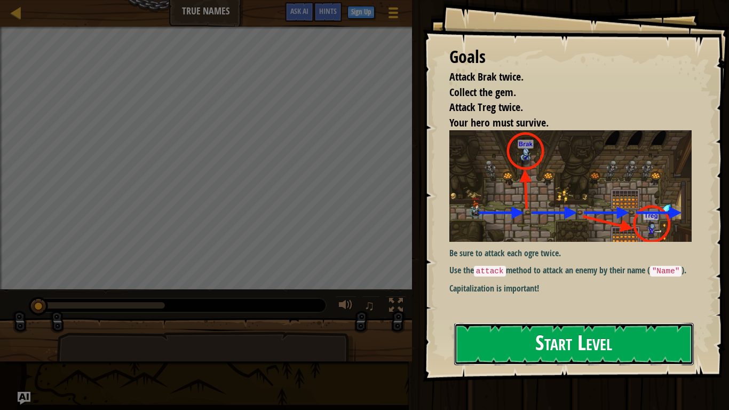
click at [514, 335] on button "Start Level" at bounding box center [573, 344] width 239 height 42
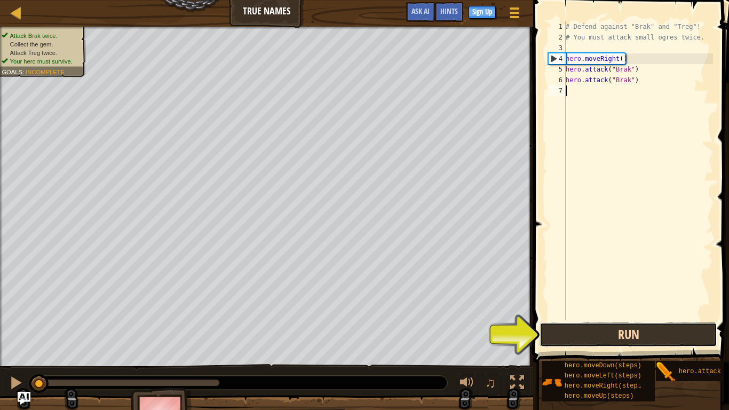
click at [580, 335] on button "Run" at bounding box center [628, 334] width 178 height 25
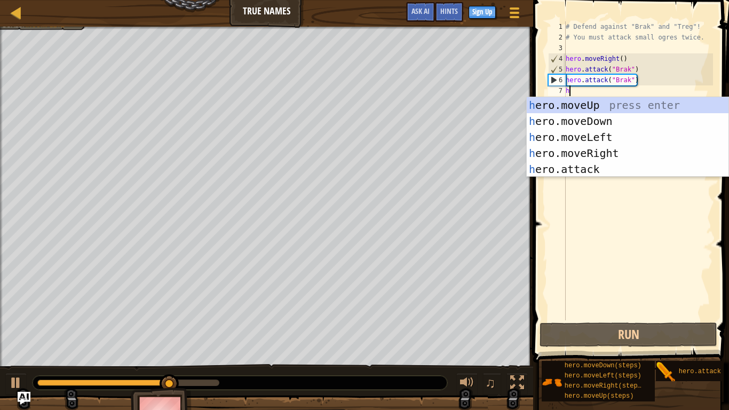
scroll to position [5, 0]
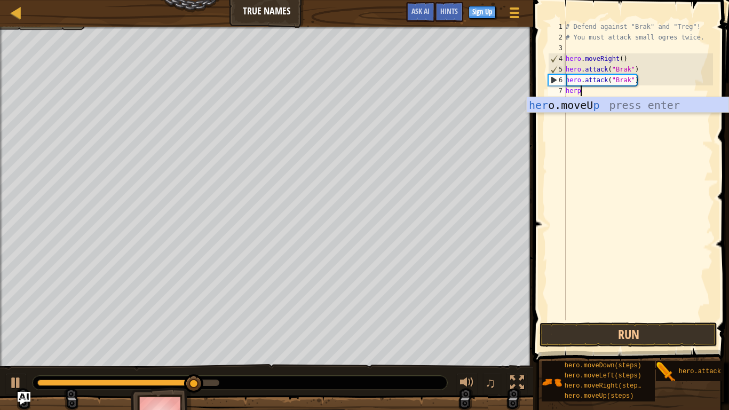
type textarea "her"
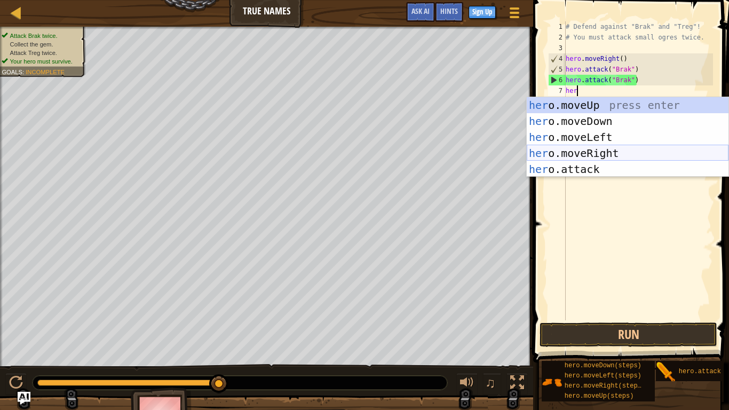
click at [600, 150] on div "her o.moveUp press enter her o.moveDown press enter her o.moveLeft press enter …" at bounding box center [627, 153] width 202 height 112
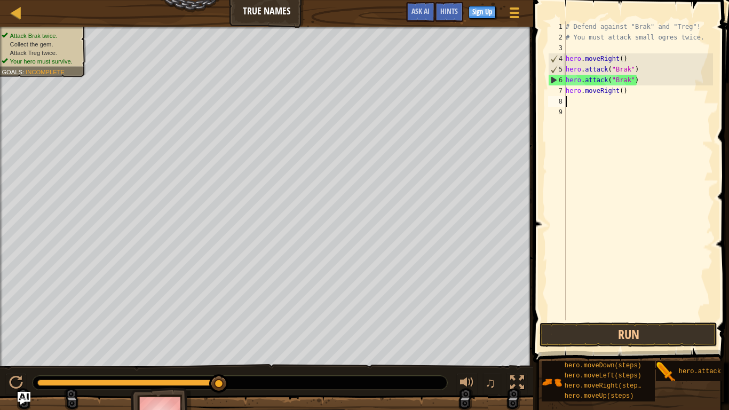
scroll to position [5, 0]
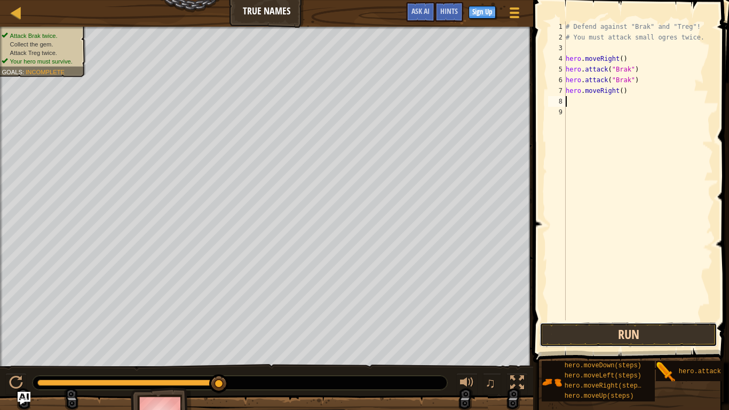
click at [598, 331] on button "Run" at bounding box center [628, 334] width 178 height 25
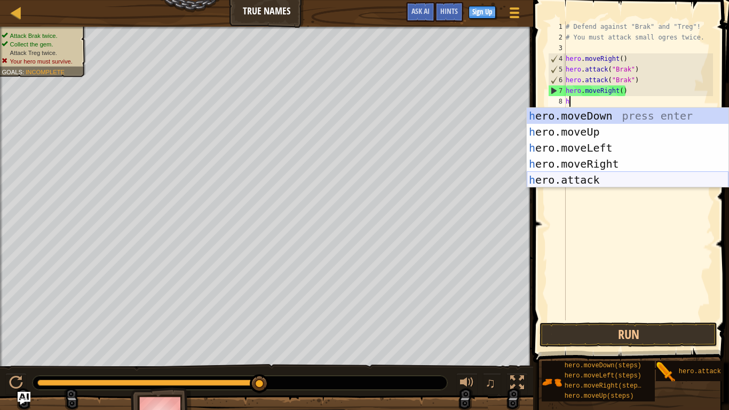
click at [587, 180] on div "h ero.moveDown press enter h ero.moveUp press enter h ero.moveLeft press enter …" at bounding box center [627, 164] width 202 height 112
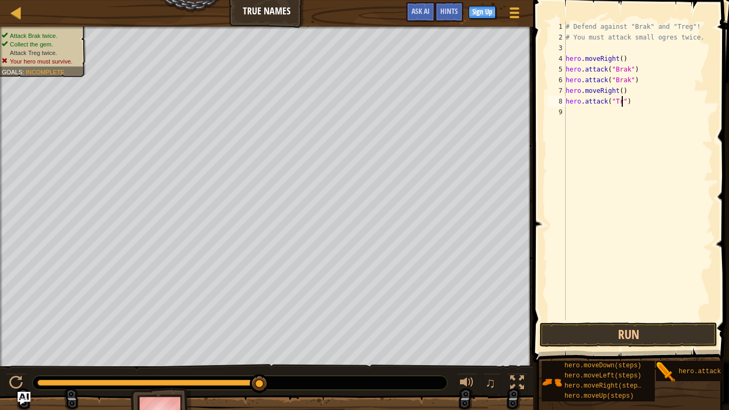
scroll to position [5, 9]
drag, startPoint x: 641, startPoint y: 107, endPoint x: 566, endPoint y: 103, distance: 74.7
click at [566, 103] on div "# Defend against "Brak" and "Treg"! # You must attack small ogres twice. hero .…" at bounding box center [637, 181] width 149 height 320
type textarea "hero.attack("Treg")"
click at [570, 111] on div "# Defend against "Brak" and "Treg"! # You must attack small ogres twice. hero .…" at bounding box center [637, 170] width 149 height 299
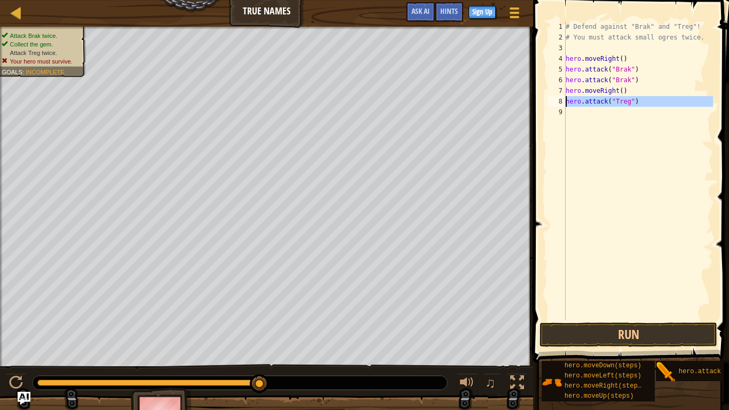
scroll to position [5, 0]
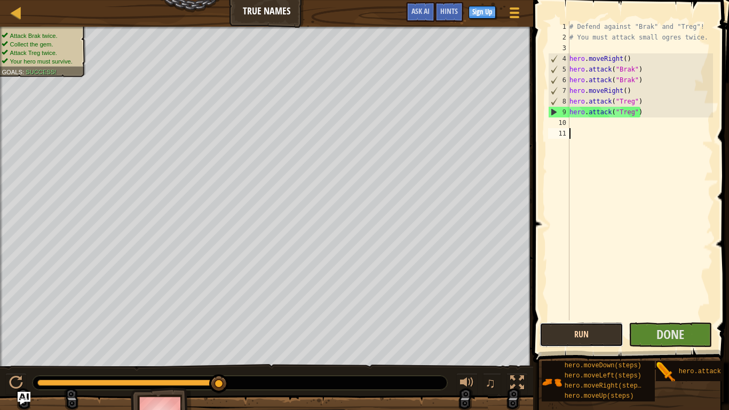
click at [557, 332] on button "Run" at bounding box center [581, 334] width 84 height 25
click at [578, 122] on div "# Defend against "Brak" and "Treg"! # You must attack small ogres twice. hero .…" at bounding box center [640, 181] width 146 height 320
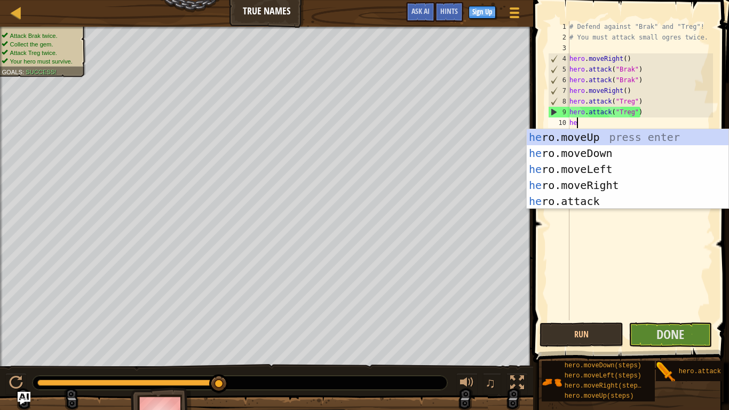
type textarea "her"
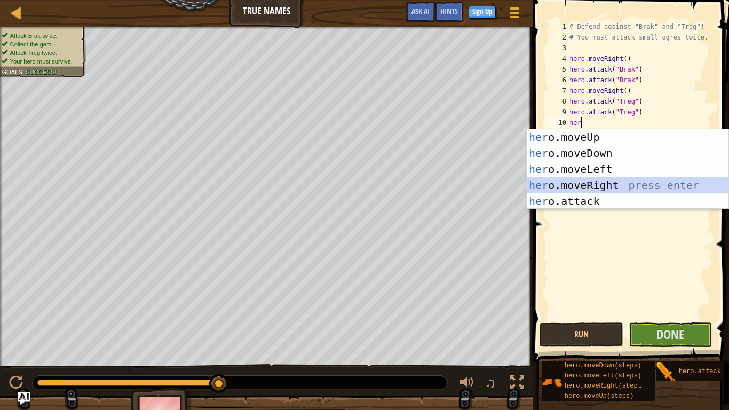
click at [596, 186] on div "her o.moveUp press enter her o.moveDown press enter her o.moveLeft press enter …" at bounding box center [627, 185] width 202 height 112
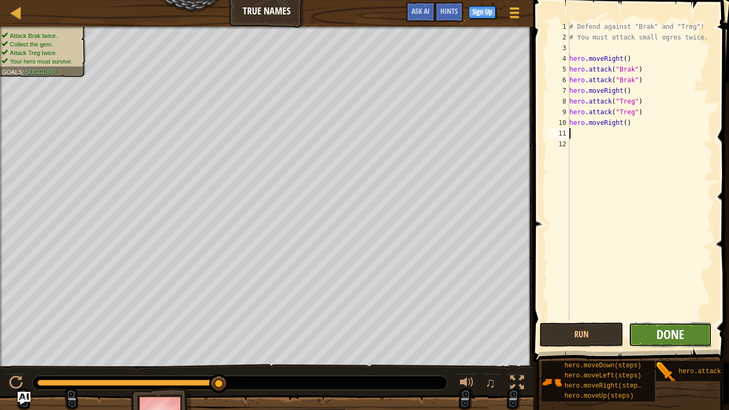
click at [665, 326] on span "Done" at bounding box center [670, 333] width 28 height 17
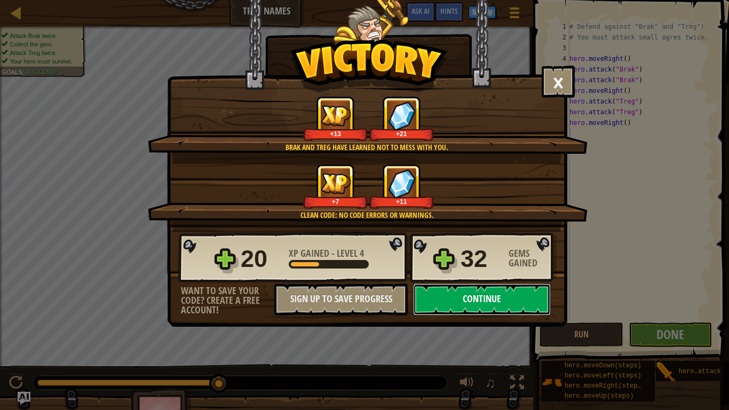
click at [506, 303] on button "Continue" at bounding box center [482, 299] width 138 height 32
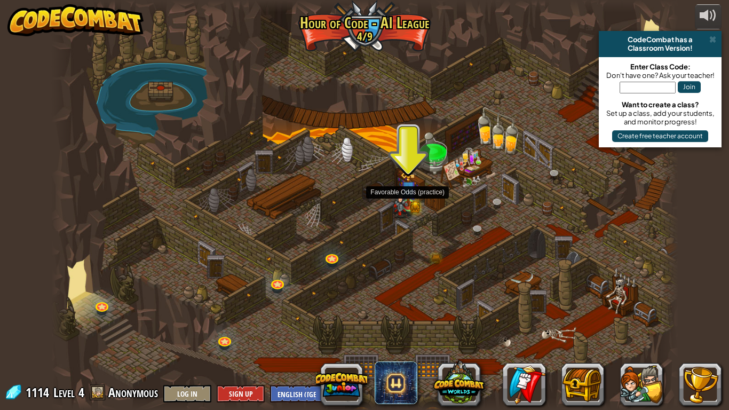
click at [414, 196] on img at bounding box center [408, 188] width 16 height 35
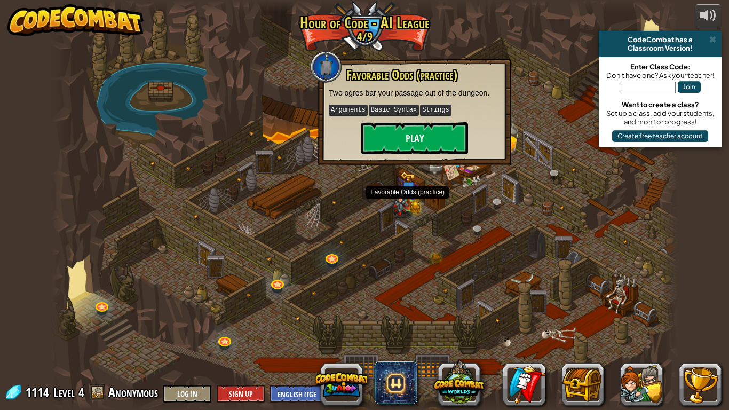
click at [414, 196] on img at bounding box center [408, 188] width 16 height 35
click at [430, 137] on button "Play" at bounding box center [414, 138] width 107 height 32
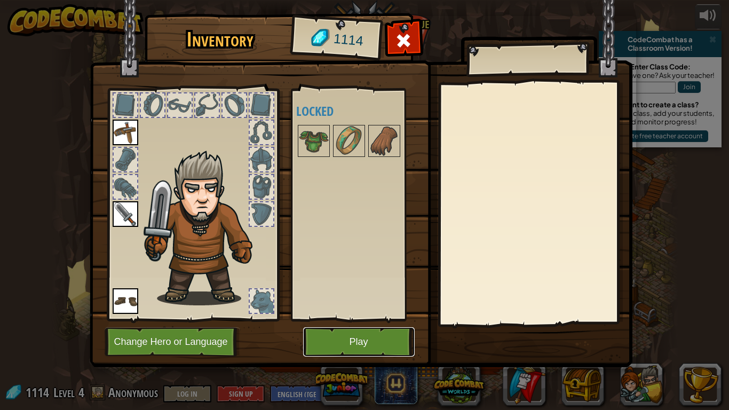
click at [354, 335] on button "Play" at bounding box center [358, 341] width 111 height 29
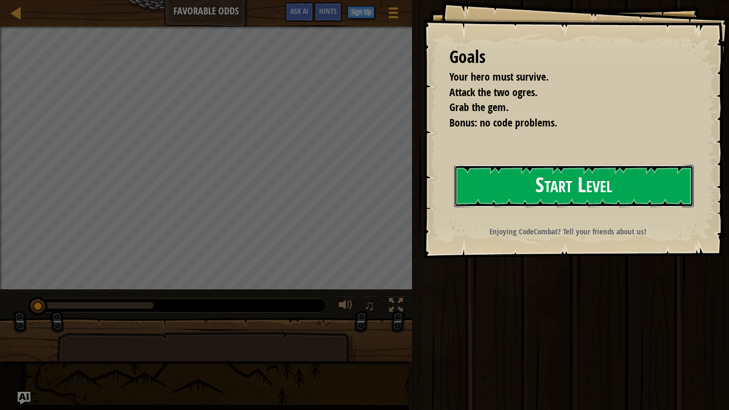
click at [486, 187] on button "Start Level" at bounding box center [573, 186] width 239 height 42
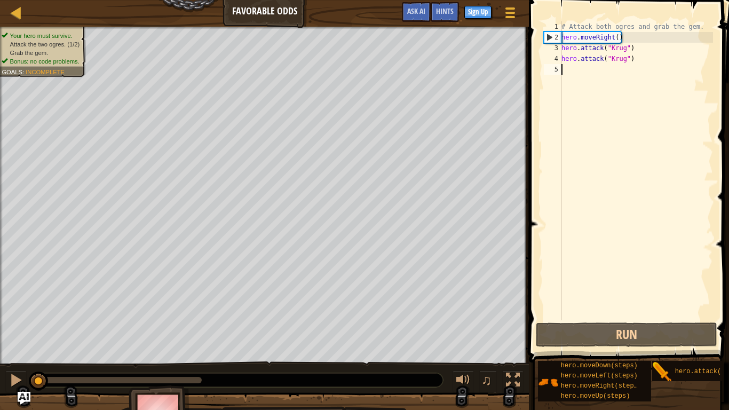
type textarea "h"
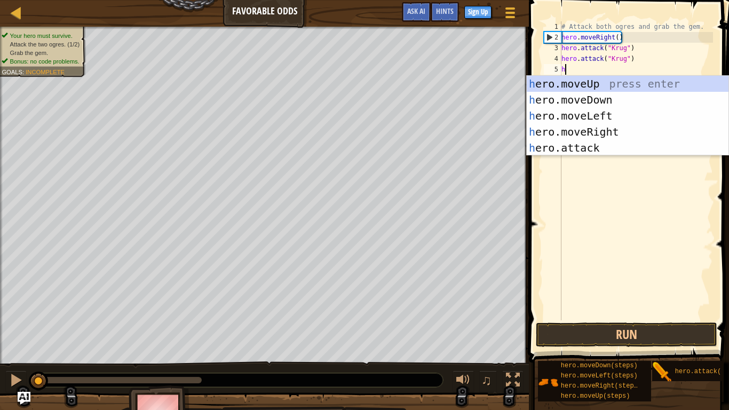
scroll to position [5, 0]
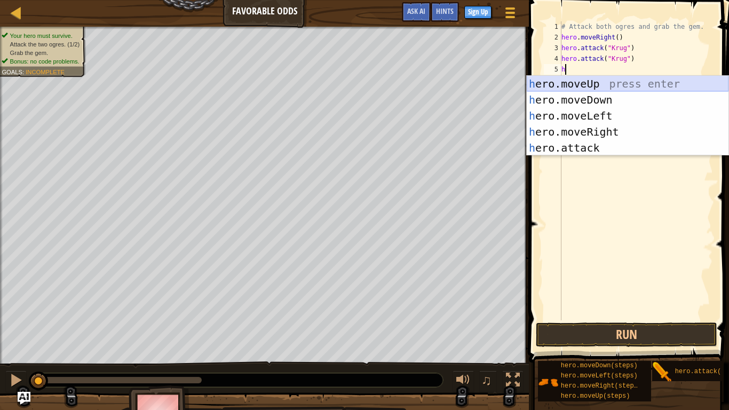
click at [608, 88] on div "h ero.moveUp press enter h ero.moveDown press enter h ero.moveLeft press enter …" at bounding box center [627, 132] width 202 height 112
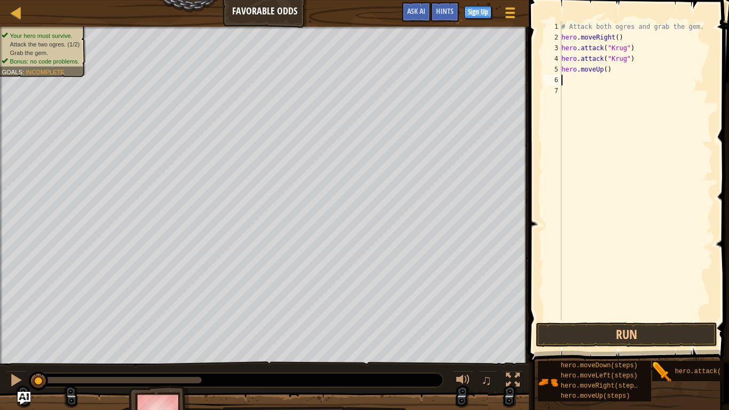
click at [600, 72] on div "# Attack both ogres and grab the gem. hero . moveRight ( ) hero . attack ( "[PE…" at bounding box center [636, 181] width 154 height 320
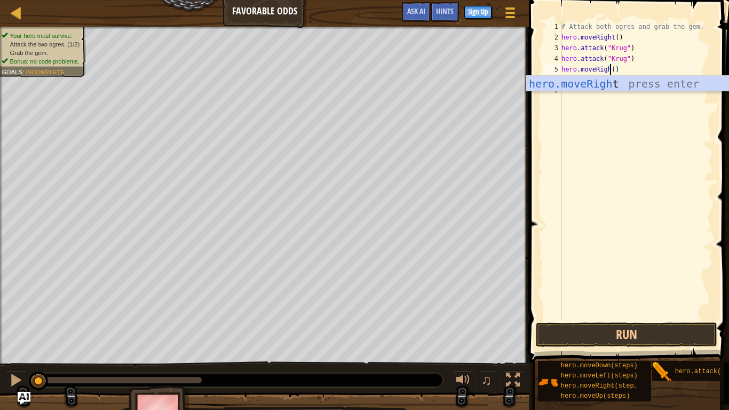
scroll to position [5, 8]
click at [634, 79] on div "hero.moveRight press enter" at bounding box center [627, 100] width 202 height 48
type textarea "hero.moveRight"
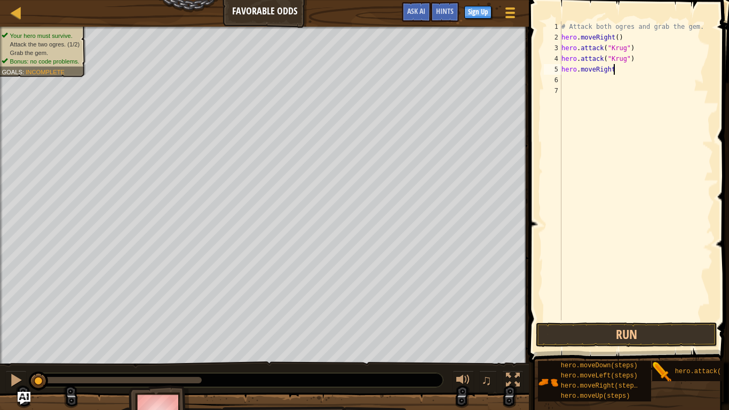
click at [612, 80] on div "# Attack both ogres and grab the gem. hero . moveRight ( ) hero . attack ( "[PE…" at bounding box center [636, 181] width 154 height 320
click at [619, 65] on div "# Attack both ogres and grab the gem. hero . moveRight ( ) hero . attack ( "[PE…" at bounding box center [636, 181] width 154 height 320
type textarea "hero.moveRight()"
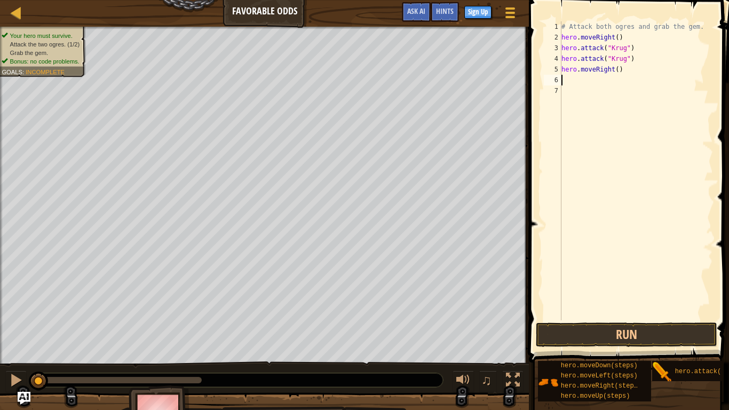
click at [568, 81] on div "# Attack both ogres and grab the gem. hero . moveRight ( ) hero . attack ( "[PE…" at bounding box center [636, 181] width 154 height 320
type textarea "h"
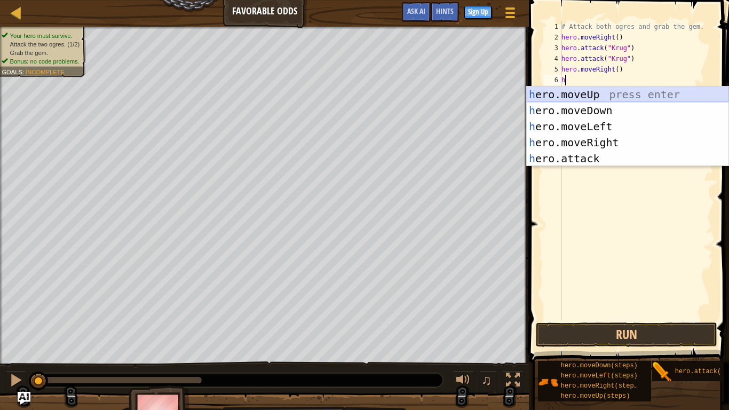
click at [582, 102] on div "h ero.moveUp press enter h ero.moveDown press enter h ero.moveLeft press enter …" at bounding box center [627, 142] width 202 height 112
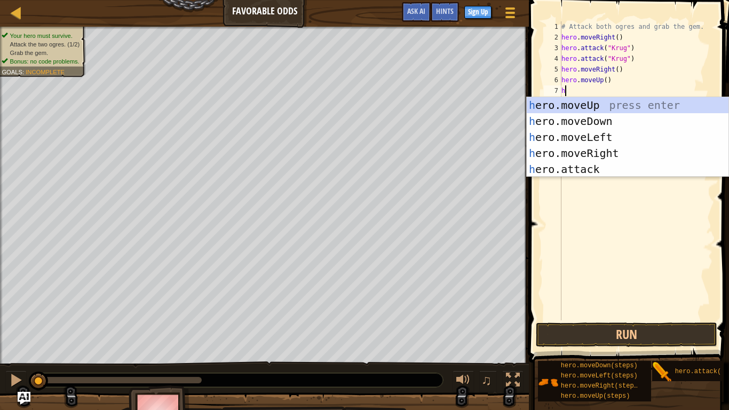
scroll to position [5, 1]
click at [610, 165] on div "her o.moveUp press enter her o.moveDown press enter her o.moveLeft press enter …" at bounding box center [627, 153] width 202 height 112
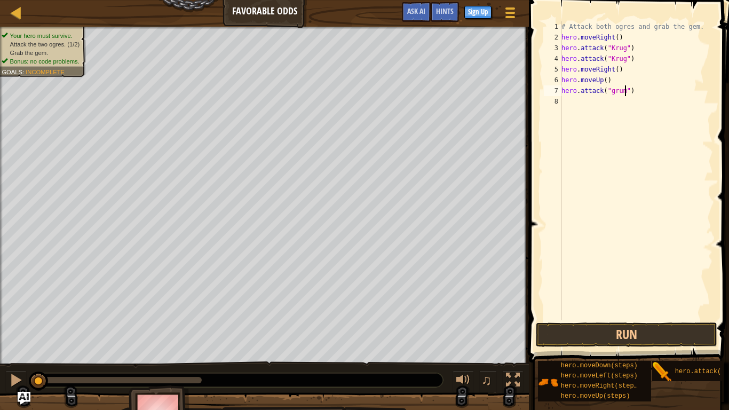
scroll to position [5, 10]
type textarea "hero.attack("Grump")"
click at [646, 102] on div "# Attack both ogres and grab the gem. hero . moveRight ( ) hero . attack ( "[PE…" at bounding box center [636, 181] width 154 height 320
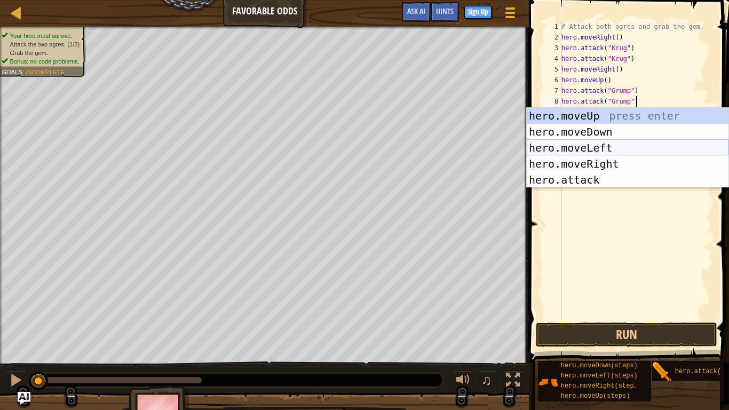
click at [604, 150] on div "hero.moveUp press enter hero.moveDown press enter hero.moveLeft press enter her…" at bounding box center [627, 164] width 202 height 112
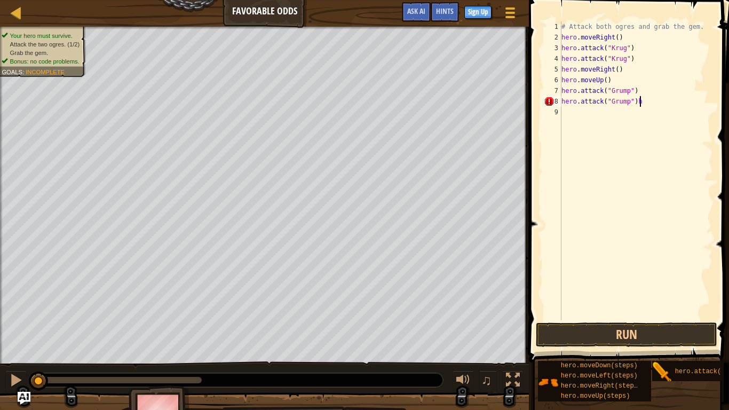
type textarea "hero.attack("Grump")"
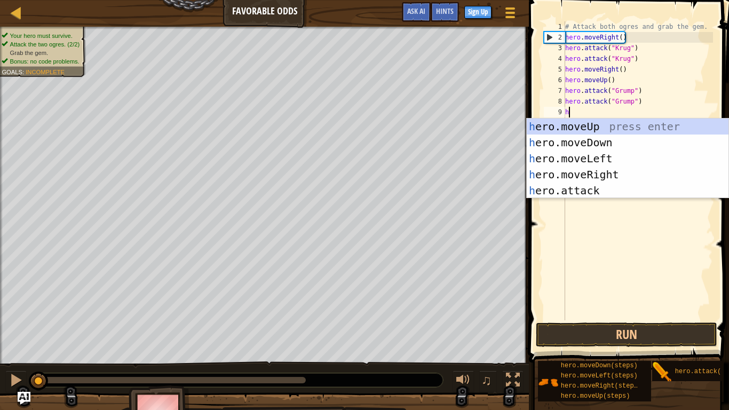
type textarea "her"
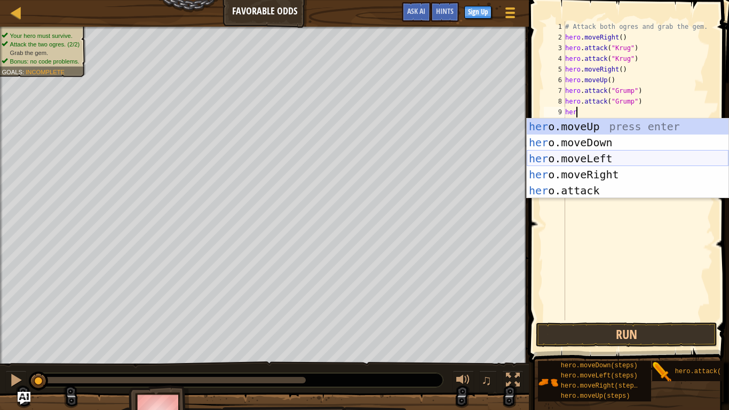
click at [688, 155] on div "her o.moveUp press enter her o.moveDown press enter her o.moveLeft press enter …" at bounding box center [627, 174] width 202 height 112
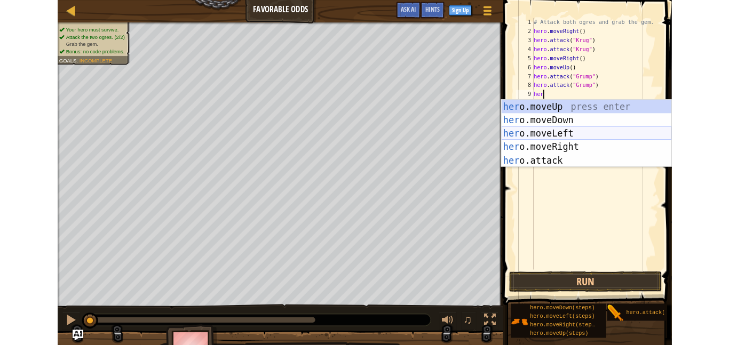
scroll to position [5, 0]
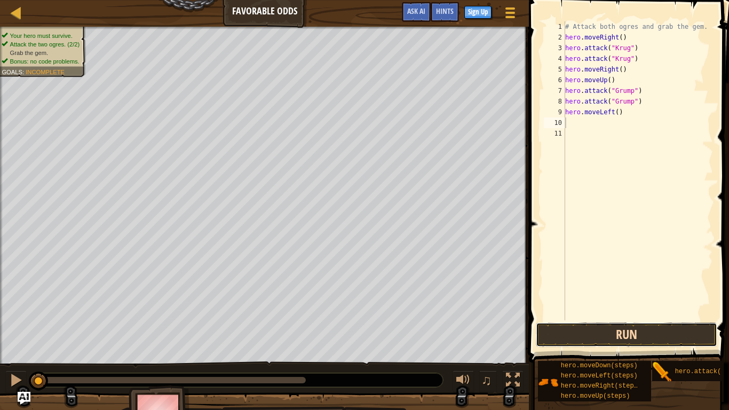
click at [654, 326] on button "Run" at bounding box center [626, 334] width 181 height 25
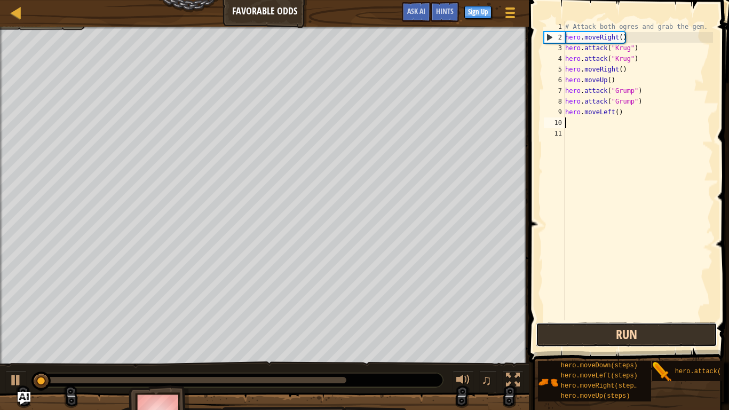
click at [654, 326] on button "Run" at bounding box center [626, 334] width 181 height 25
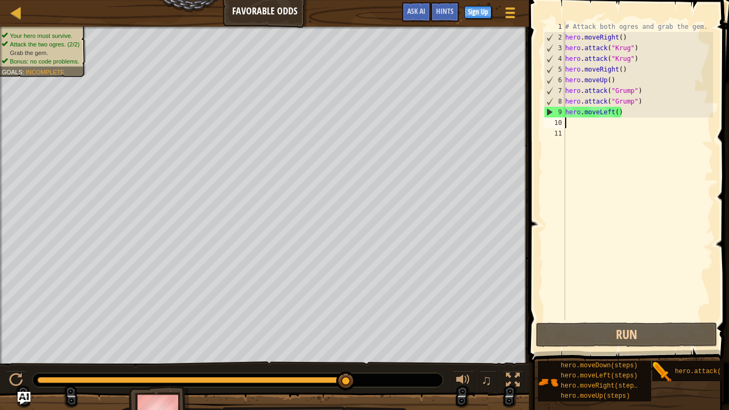
type textarea "h"
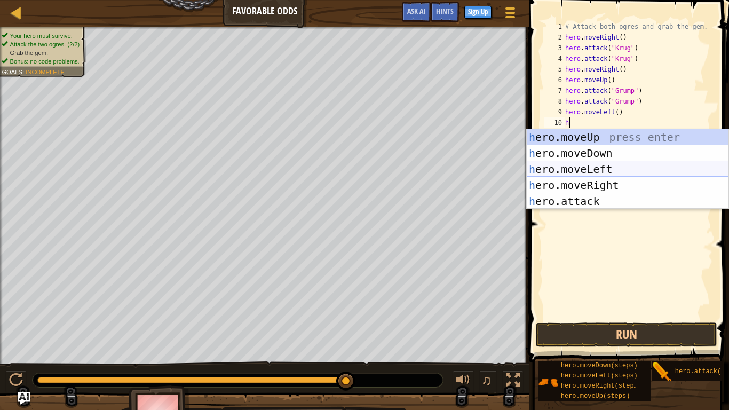
click at [589, 172] on div "h ero.moveUp press enter h ero.moveDown press enter h ero.moveLeft press enter …" at bounding box center [627, 185] width 202 height 112
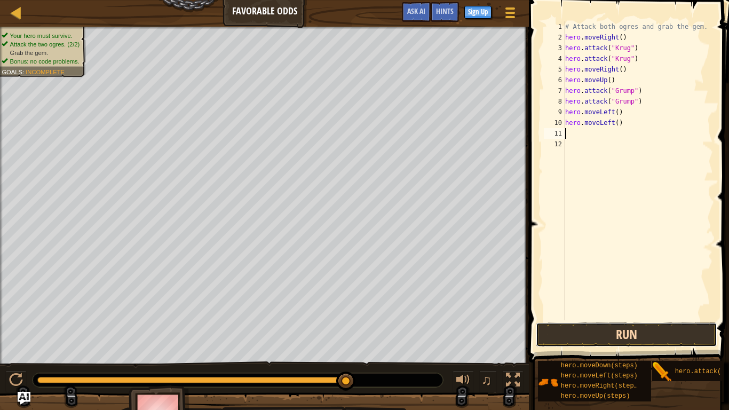
click at [653, 327] on button "Run" at bounding box center [626, 334] width 181 height 25
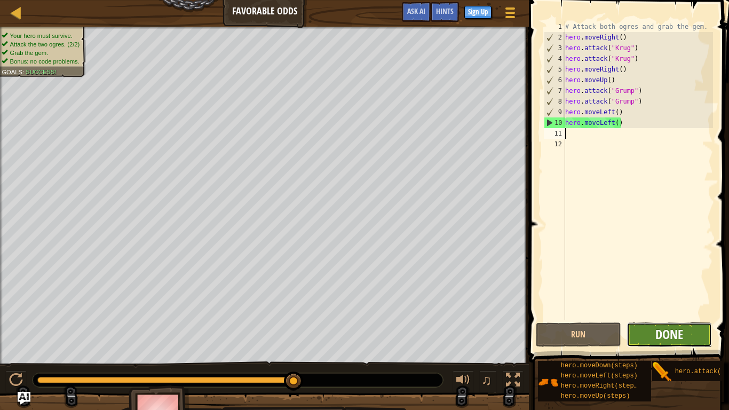
click at [669, 335] on span "Done" at bounding box center [669, 333] width 28 height 17
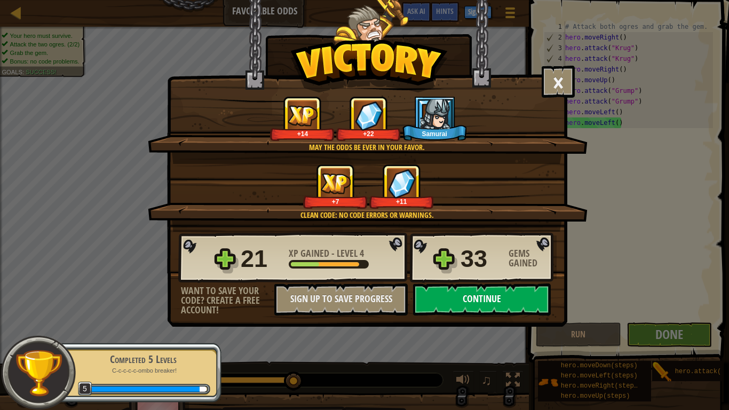
click at [451, 299] on button "Continue" at bounding box center [482, 299] width 138 height 32
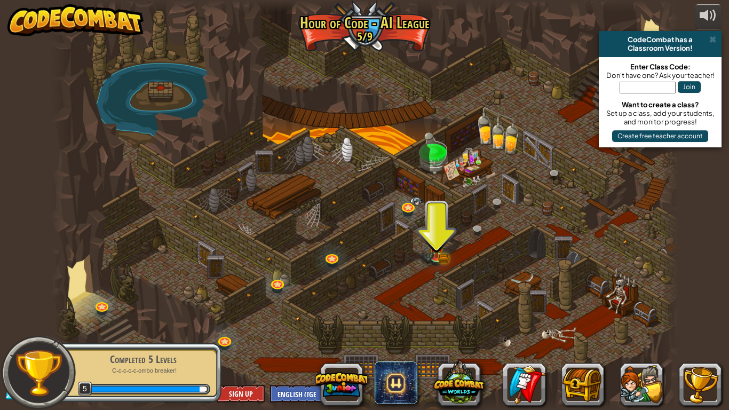
click at [202, 345] on div "Completed 5 Levels" at bounding box center [143, 358] width 134 height 15
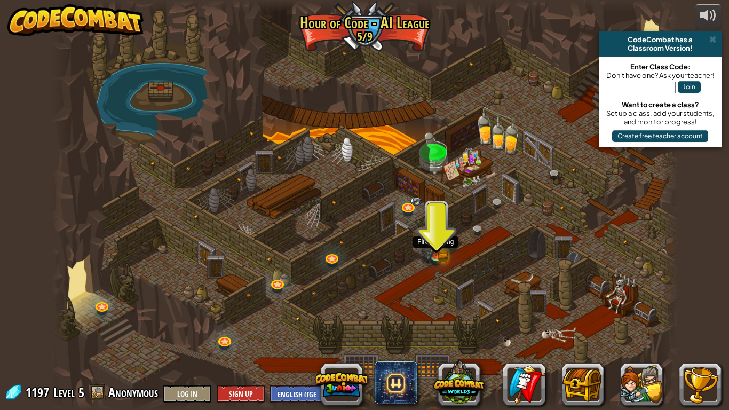
click at [432, 254] on img at bounding box center [427, 255] width 12 height 19
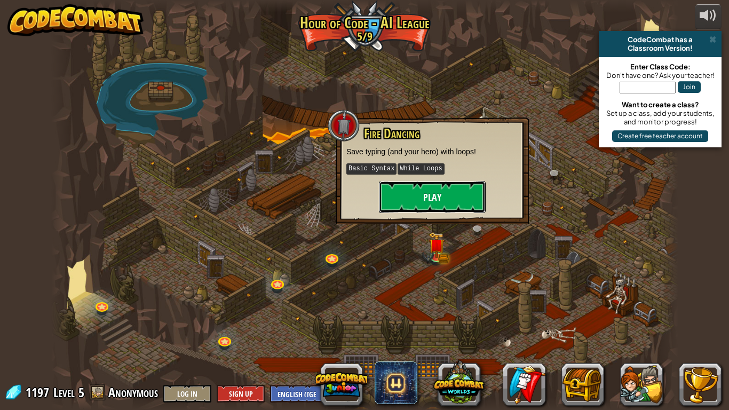
click at [421, 200] on button "Play" at bounding box center [432, 197] width 107 height 32
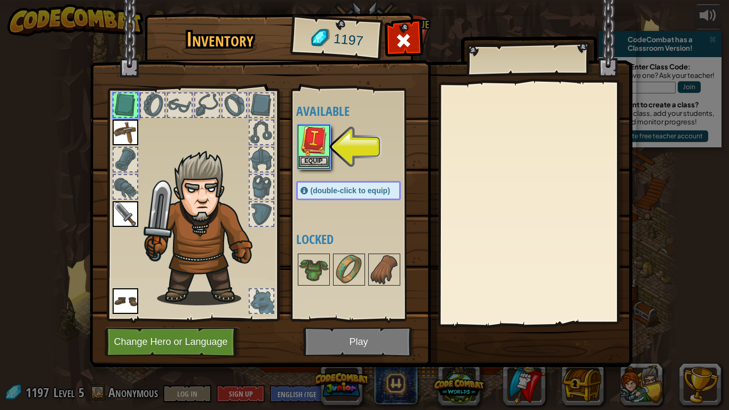
click at [312, 147] on img at bounding box center [314, 141] width 30 height 30
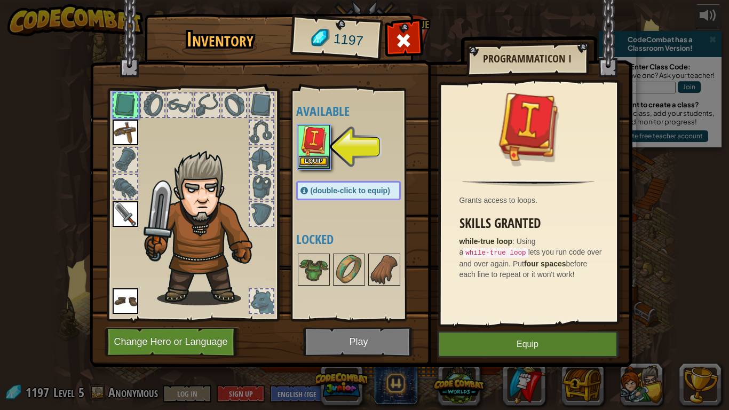
click at [310, 146] on img at bounding box center [314, 141] width 30 height 30
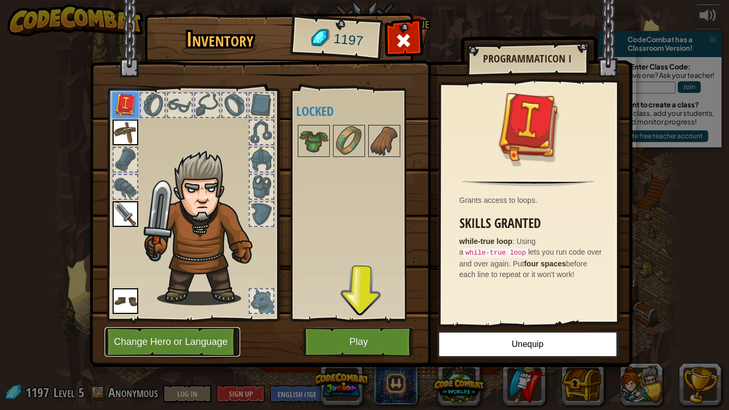
click at [173, 345] on button "Change Hero or Language" at bounding box center [172, 341] width 135 height 29
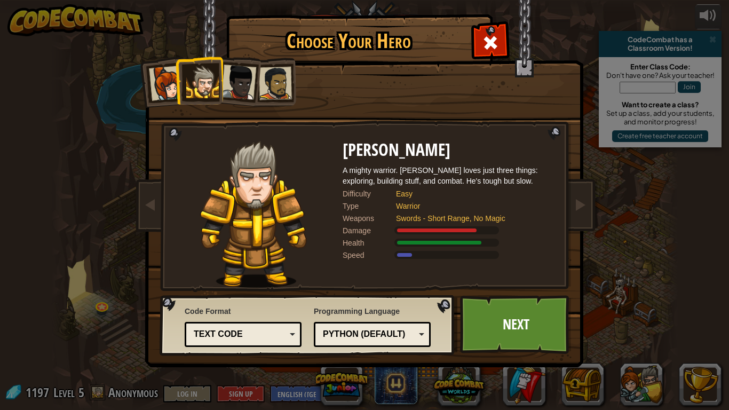
click at [266, 92] on div at bounding box center [275, 83] width 33 height 33
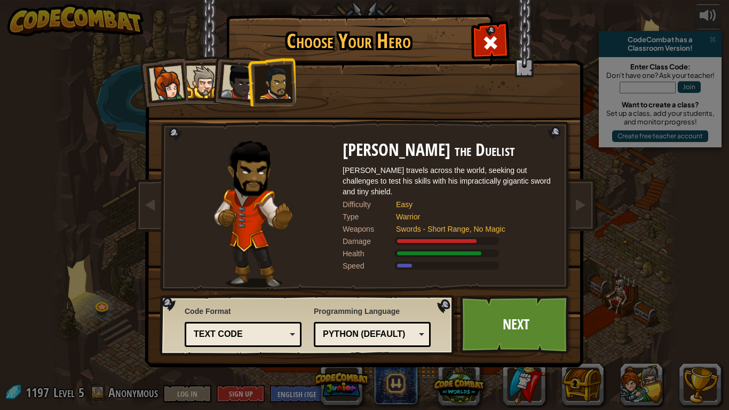
click at [362, 92] on div "Captain [PERSON_NAME] Anya is a no-nonsense leader who isn't afraid to go in an…" at bounding box center [364, 168] width 400 height 233
click at [225, 90] on div at bounding box center [238, 82] width 35 height 35
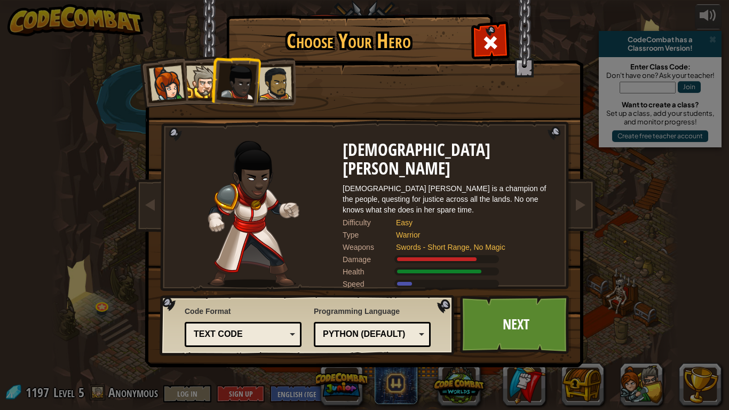
click at [210, 90] on li at bounding box center [235, 80] width 52 height 52
click at [204, 90] on div at bounding box center [202, 82] width 33 height 33
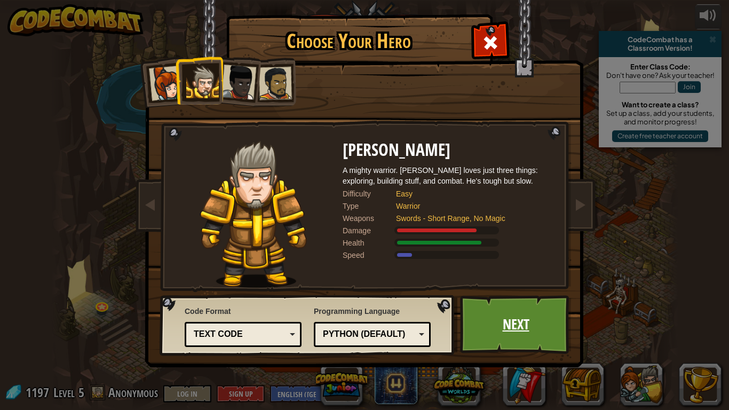
click at [499, 313] on link "Next" at bounding box center [515, 324] width 111 height 59
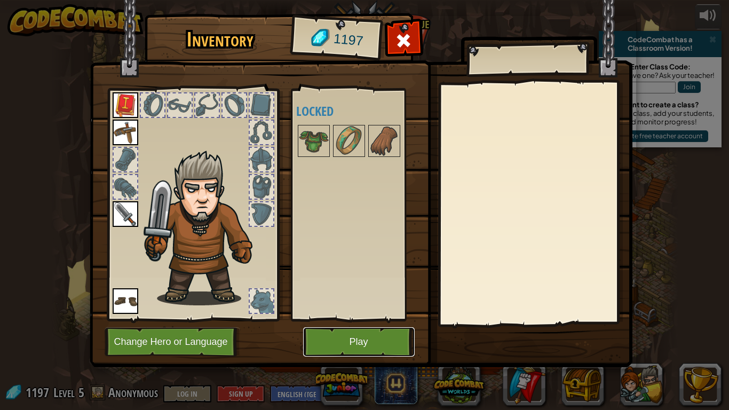
click at [379, 331] on button "Play" at bounding box center [358, 341] width 111 height 29
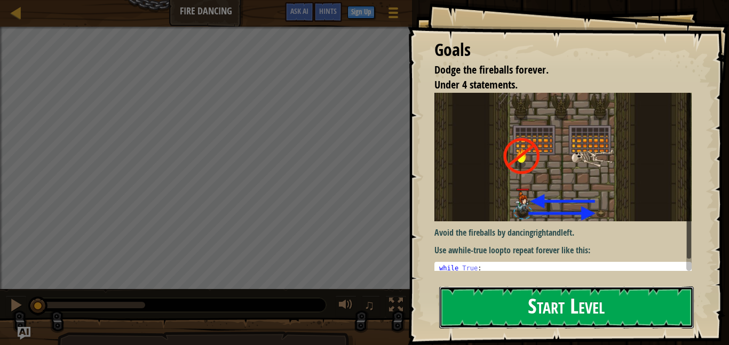
click at [529, 306] on button "Start Level" at bounding box center [566, 307] width 254 height 42
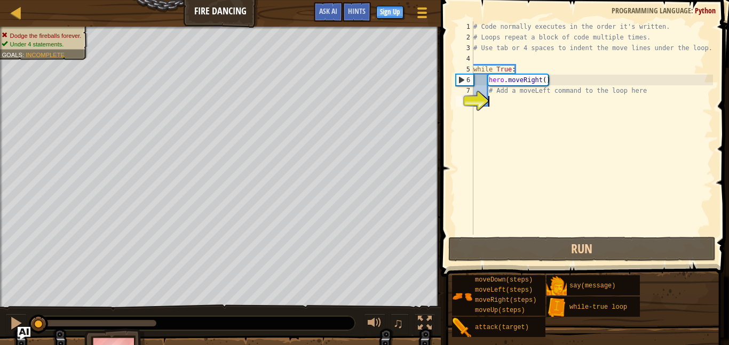
type textarea "h"
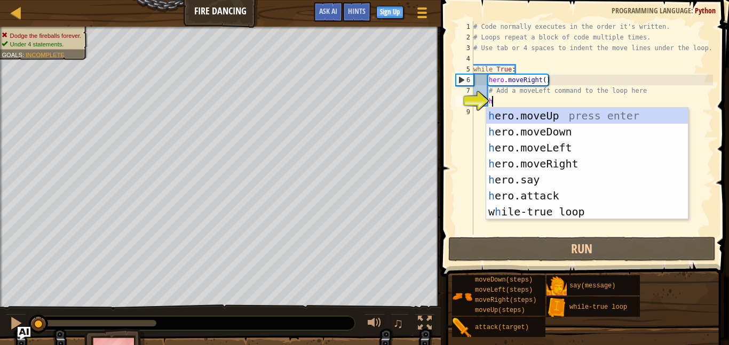
scroll to position [5, 2]
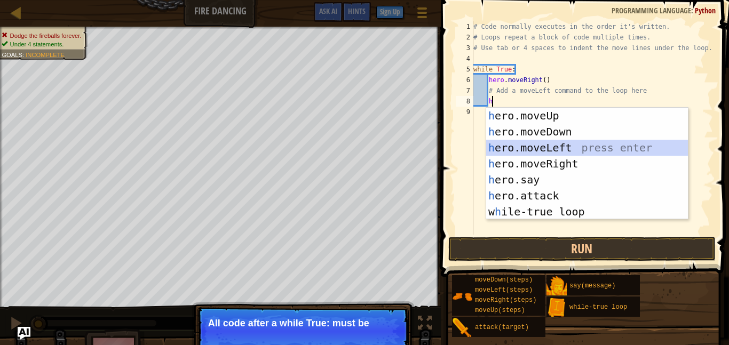
click at [569, 152] on div "h ero.moveUp press enter h ero.moveDown press enter h ero.moveLeft press enter …" at bounding box center [587, 180] width 202 height 144
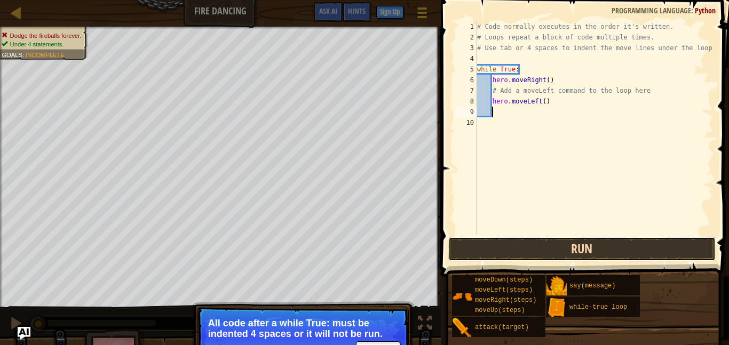
click at [588, 246] on button "Run" at bounding box center [581, 249] width 267 height 25
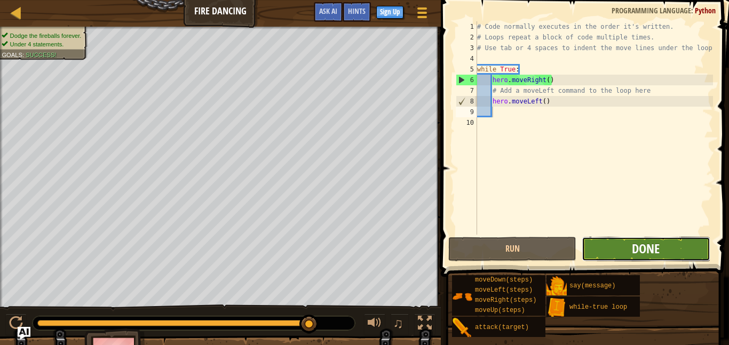
click at [648, 256] on span "Done" at bounding box center [646, 248] width 28 height 17
